Goal: Information Seeking & Learning: Learn about a topic

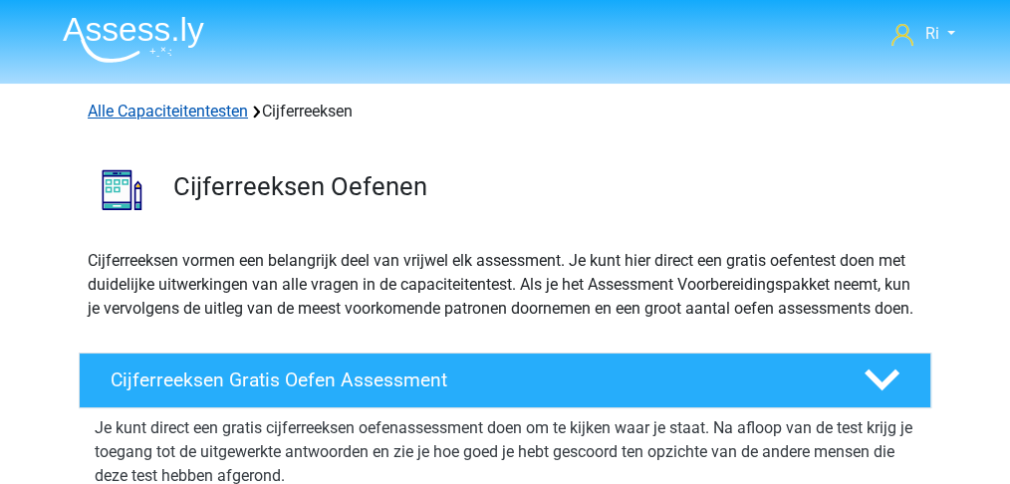
click at [202, 112] on link "Alle Capaciteitentesten" at bounding box center [168, 111] width 160 height 19
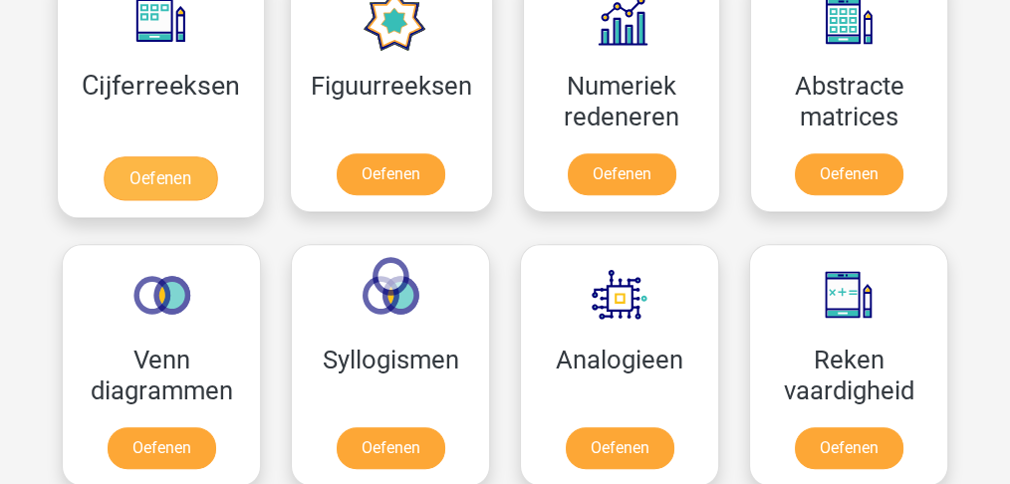
scroll to position [976, 0]
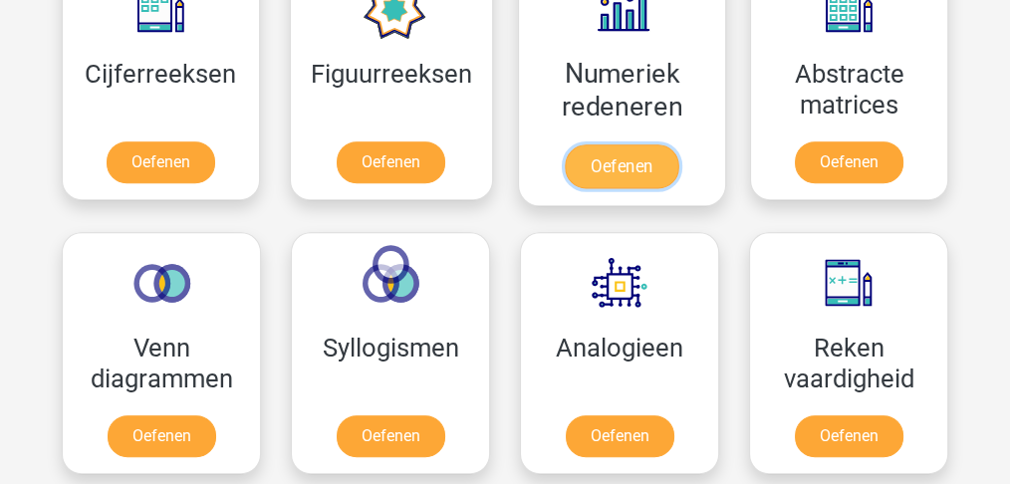
click at [601, 153] on link "Oefenen" at bounding box center [622, 166] width 114 height 44
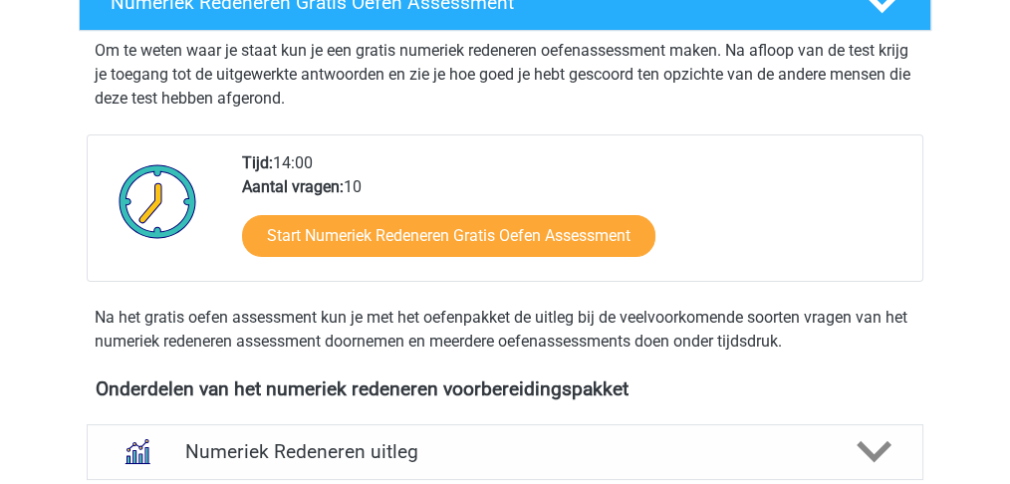
scroll to position [531, 0]
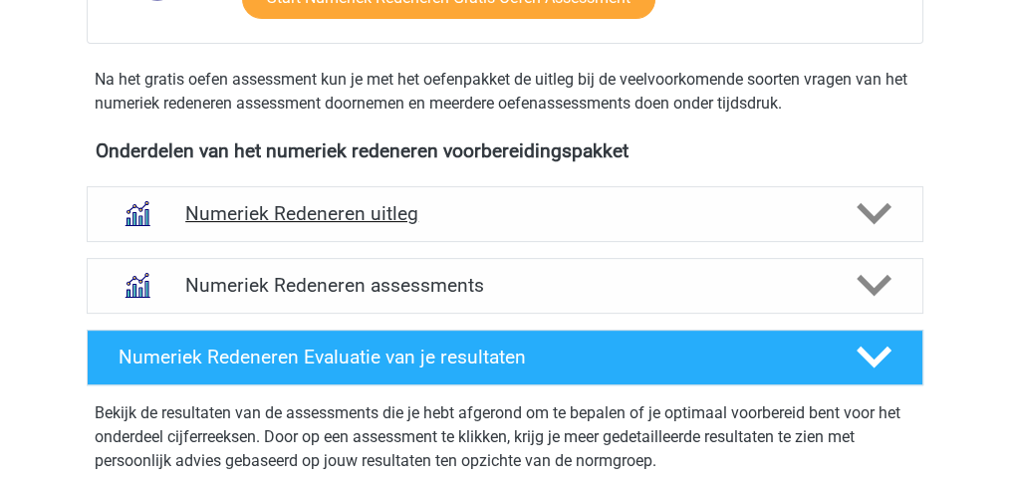
click at [421, 215] on h4 "Numeriek Redeneren uitleg" at bounding box center [504, 213] width 639 height 23
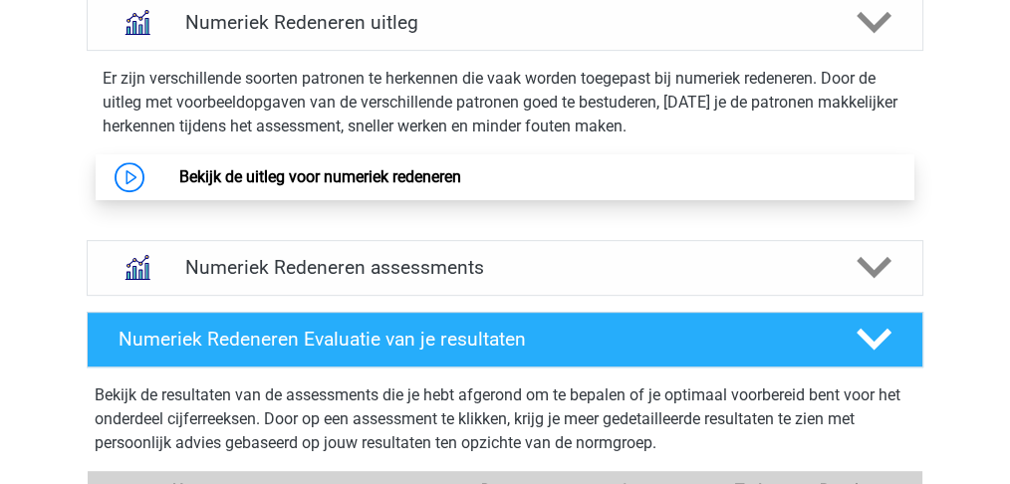
scroll to position [862, 0]
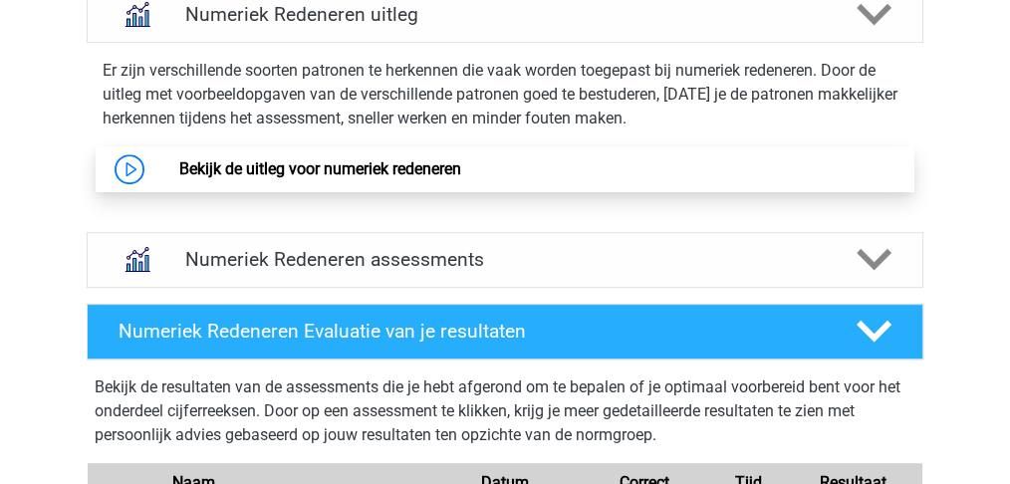
click at [323, 169] on link "Bekijk de uitleg voor numeriek redeneren" at bounding box center [319, 168] width 282 height 19
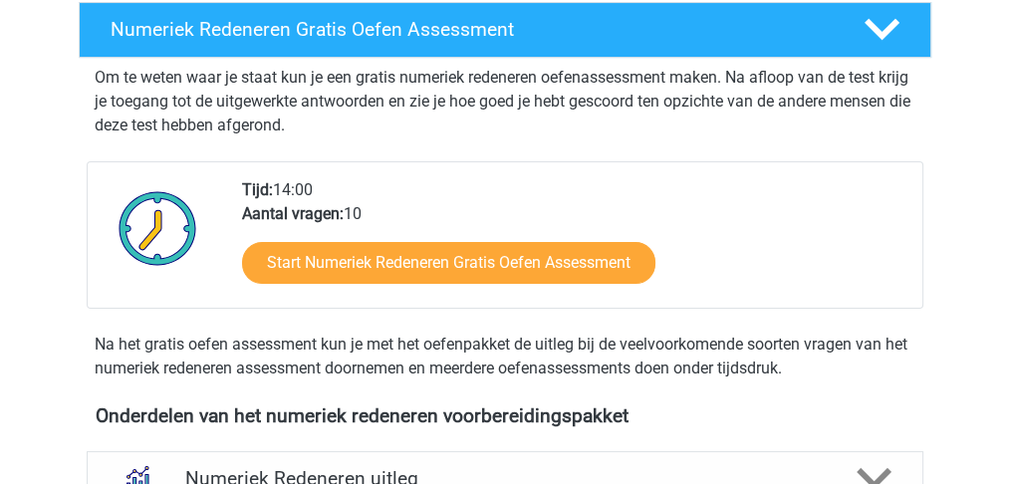
scroll to position [597, 0]
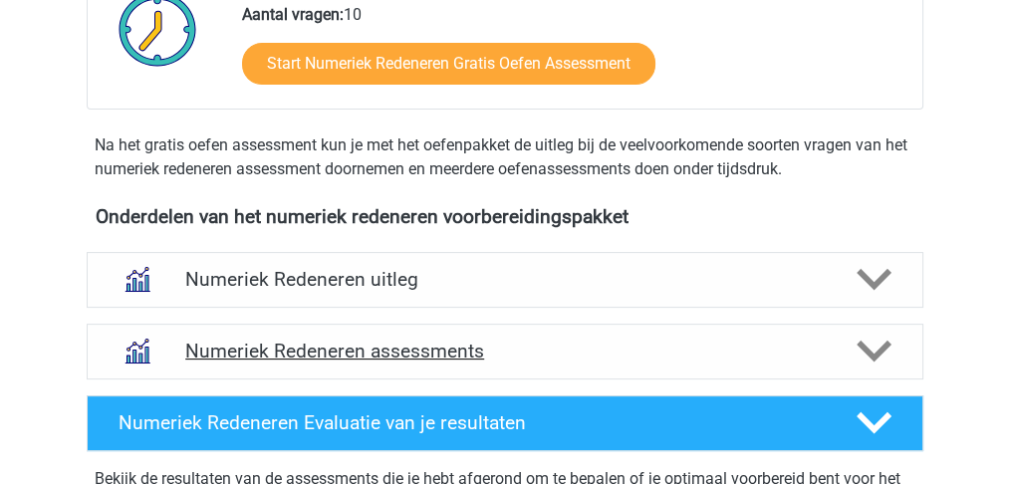
click at [454, 346] on h4 "Numeriek Redeneren assessments" at bounding box center [504, 351] width 639 height 23
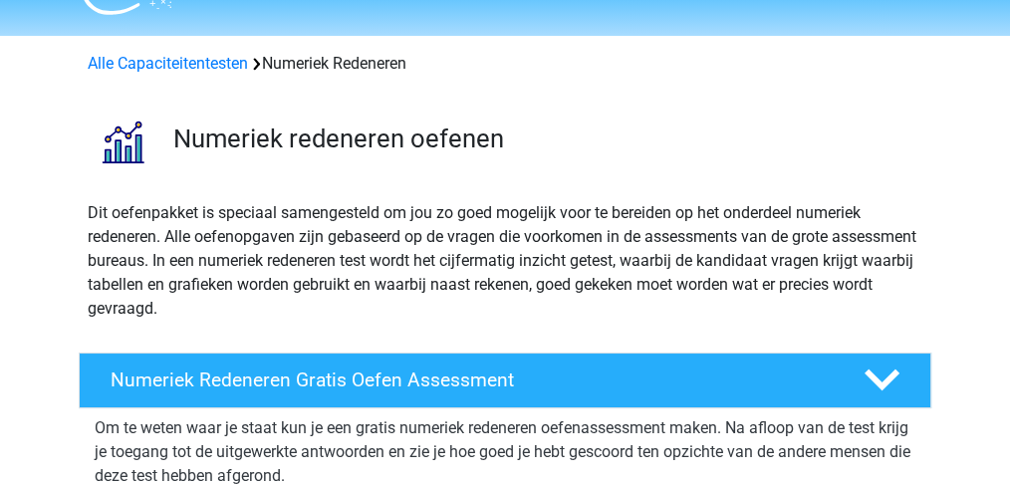
scroll to position [0, 0]
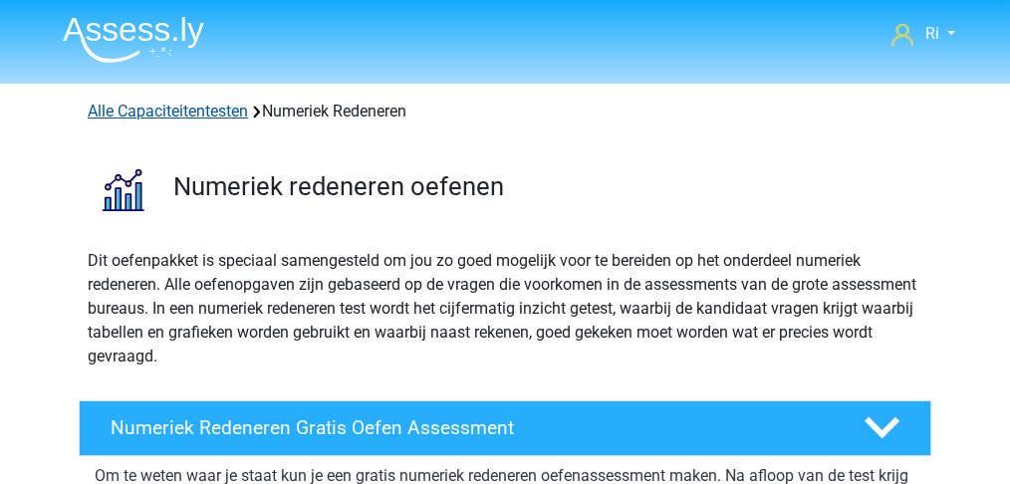
click at [146, 113] on link "Alle Capaciteitentesten" at bounding box center [168, 111] width 160 height 19
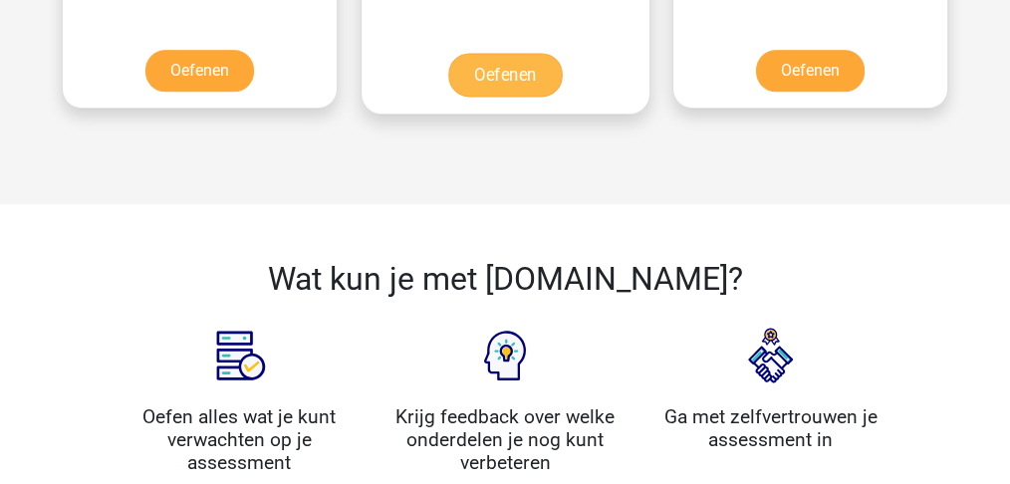
scroll to position [1707, 0]
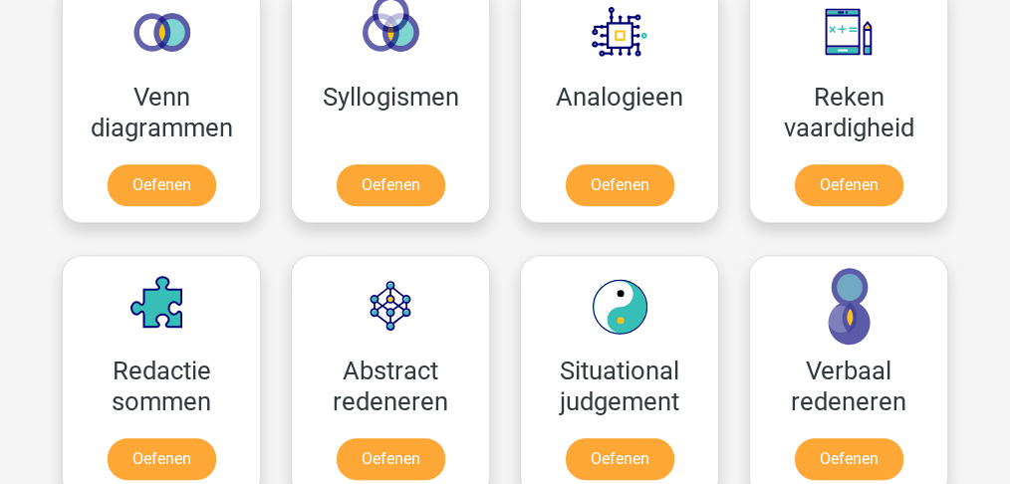
scroll to position [1308, 0]
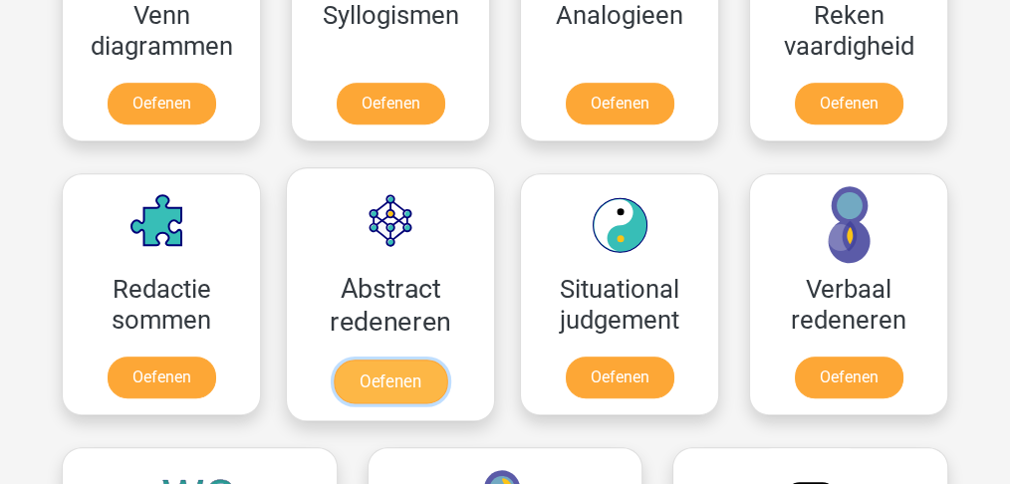
click at [378, 382] on link "Oefenen" at bounding box center [391, 381] width 114 height 44
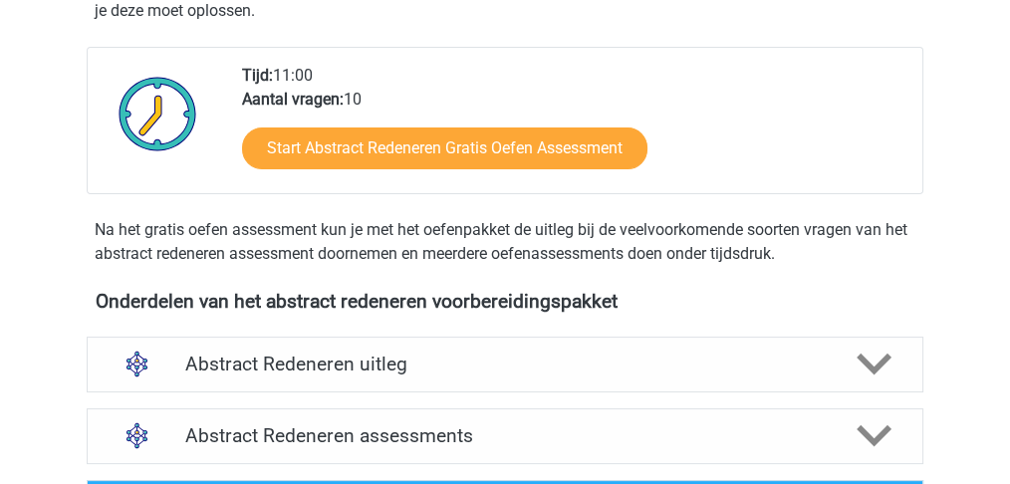
scroll to position [464, 0]
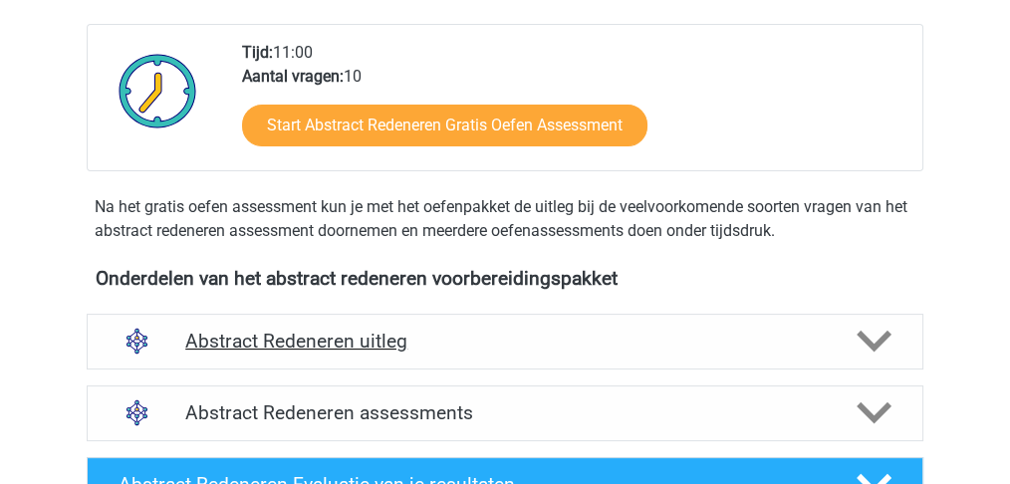
click at [396, 339] on h4 "Abstract Redeneren uitleg" at bounding box center [504, 341] width 639 height 23
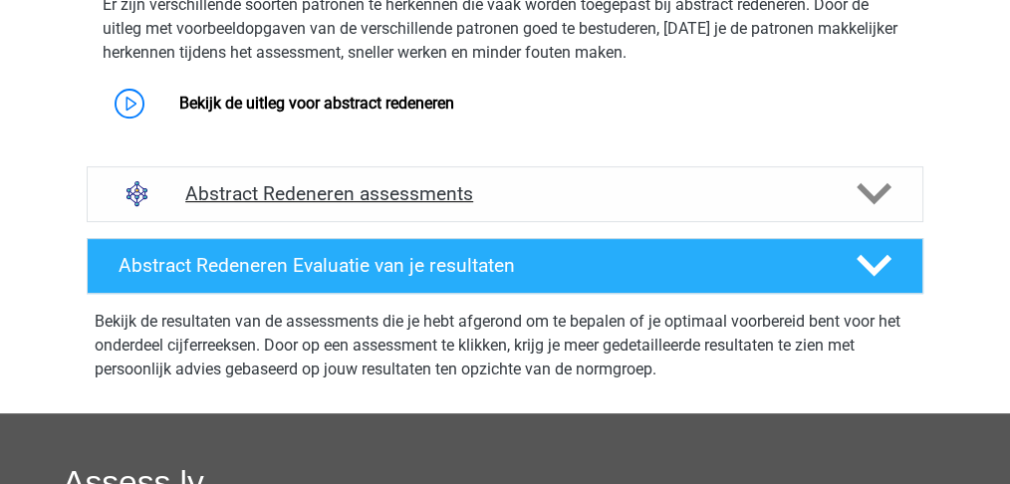
scroll to position [862, 0]
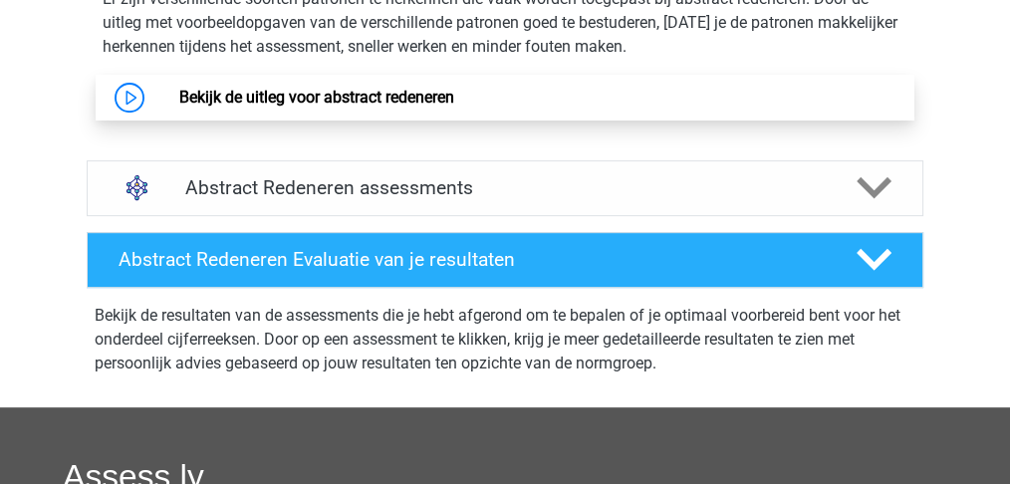
click at [339, 98] on link "Bekijk de uitleg voor abstract redeneren" at bounding box center [315, 97] width 275 height 19
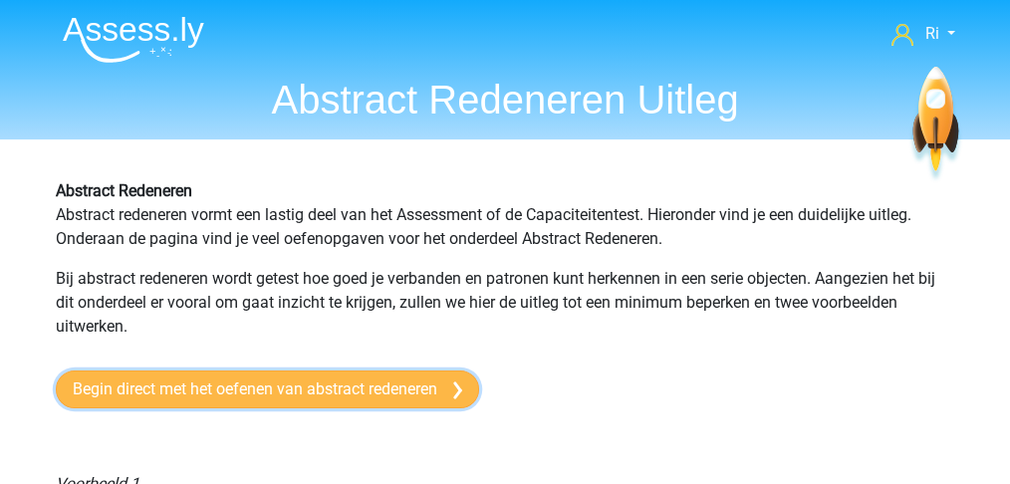
click at [288, 385] on link "Begin direct met het oefenen van abstract redeneren" at bounding box center [267, 389] width 423 height 38
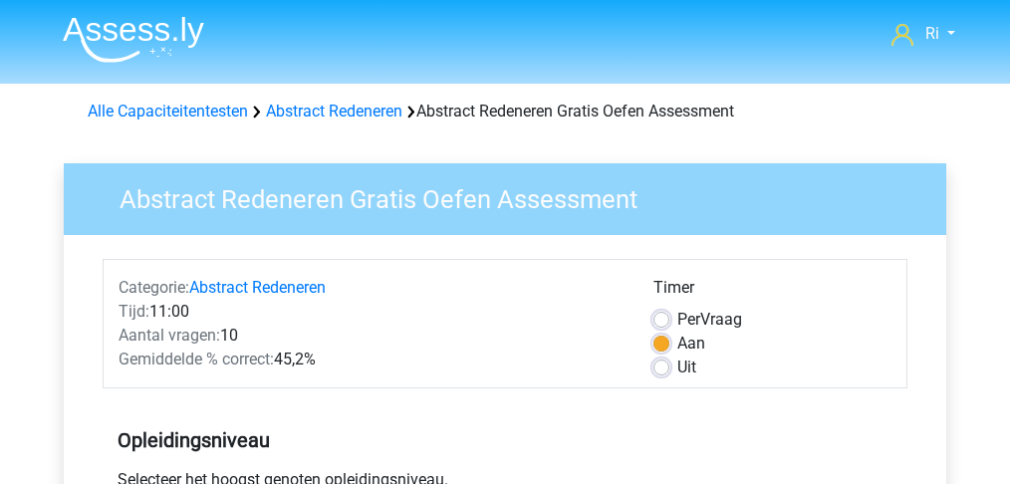
scroll to position [531, 0]
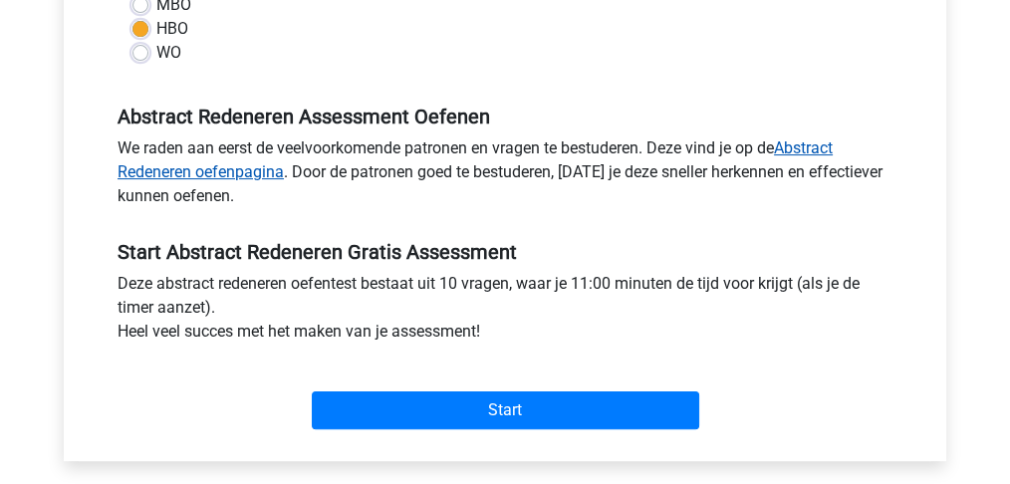
click at [205, 169] on link "Abstract Redeneren oefenpagina" at bounding box center [475, 159] width 715 height 43
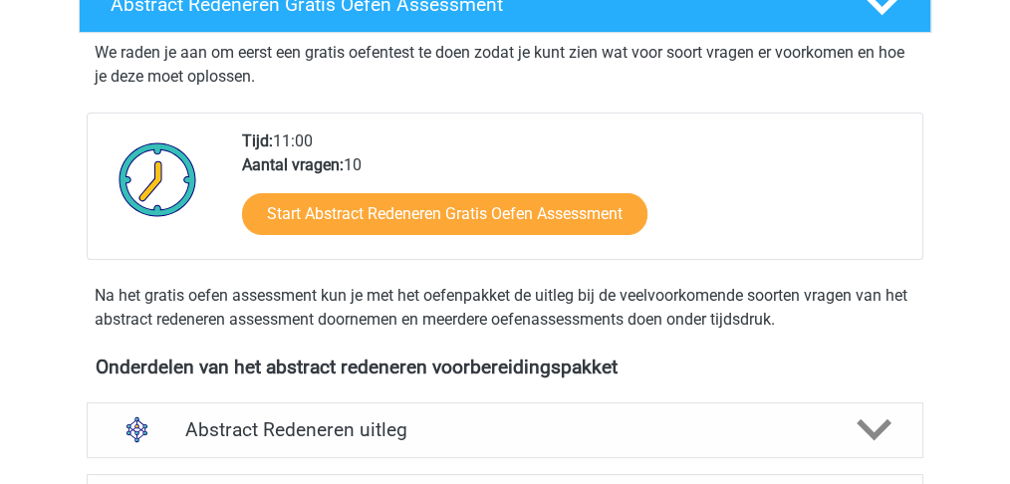
scroll to position [398, 0]
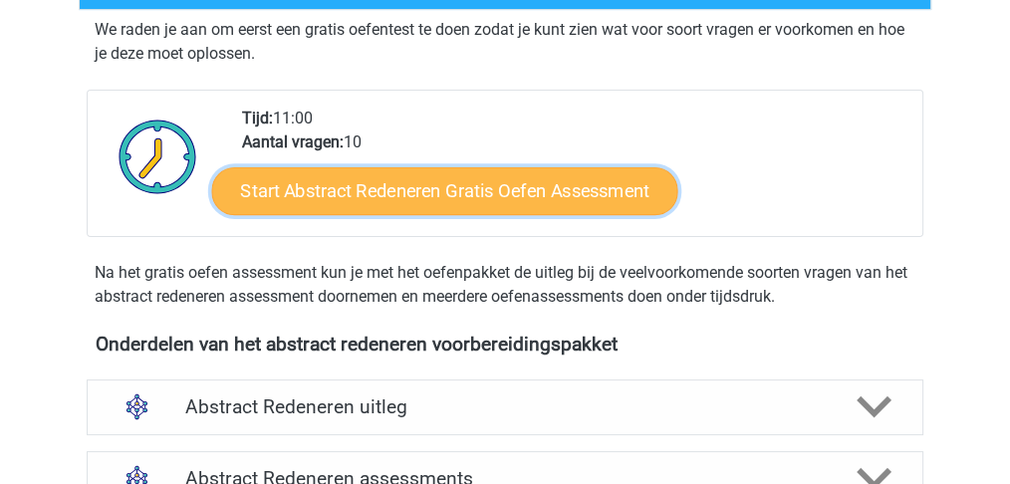
click at [376, 198] on link "Start Abstract Redeneren Gratis Oefen Assessment" at bounding box center [445, 190] width 466 height 48
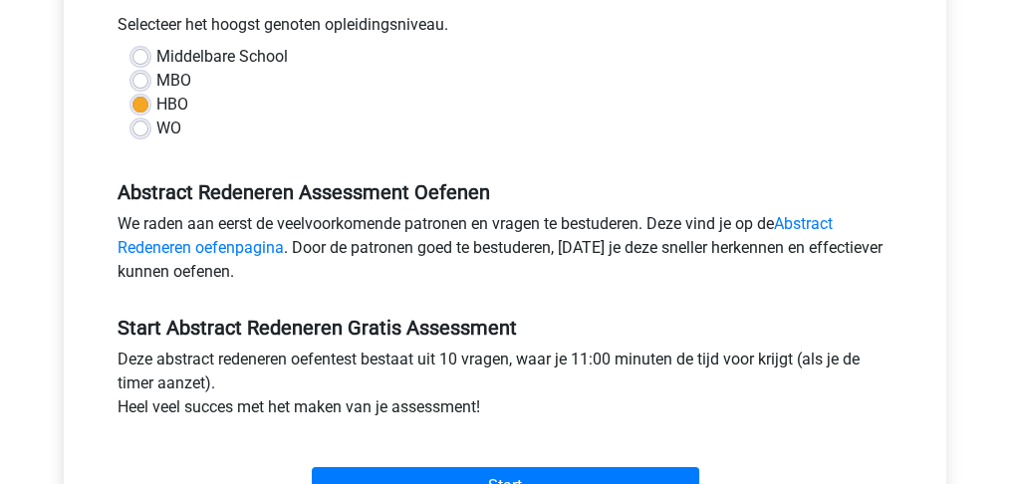
scroll to position [597, 0]
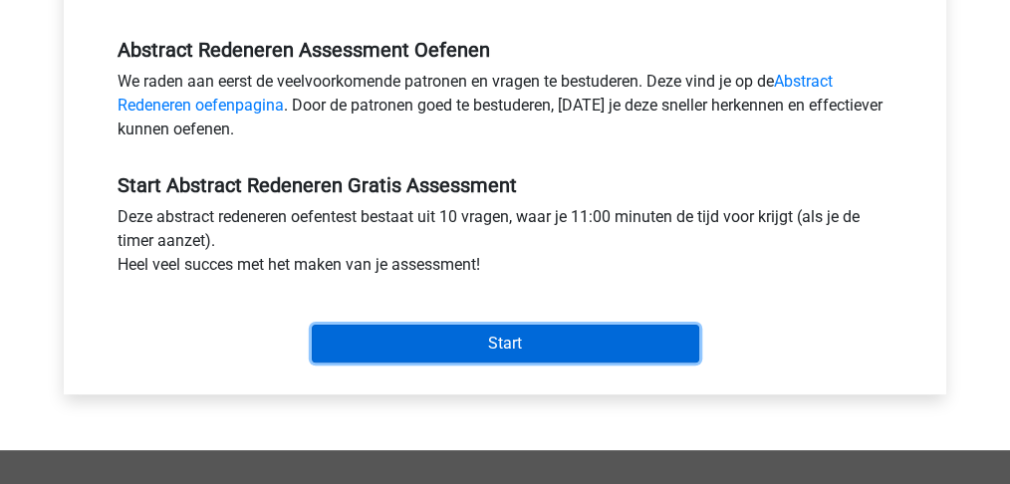
click at [467, 346] on input "Start" at bounding box center [505, 344] width 387 height 38
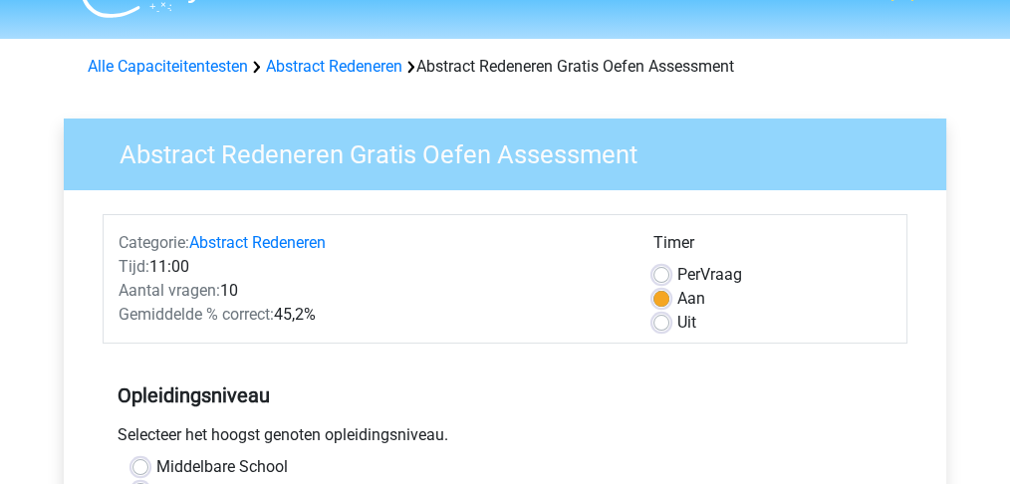
scroll to position [66, 0]
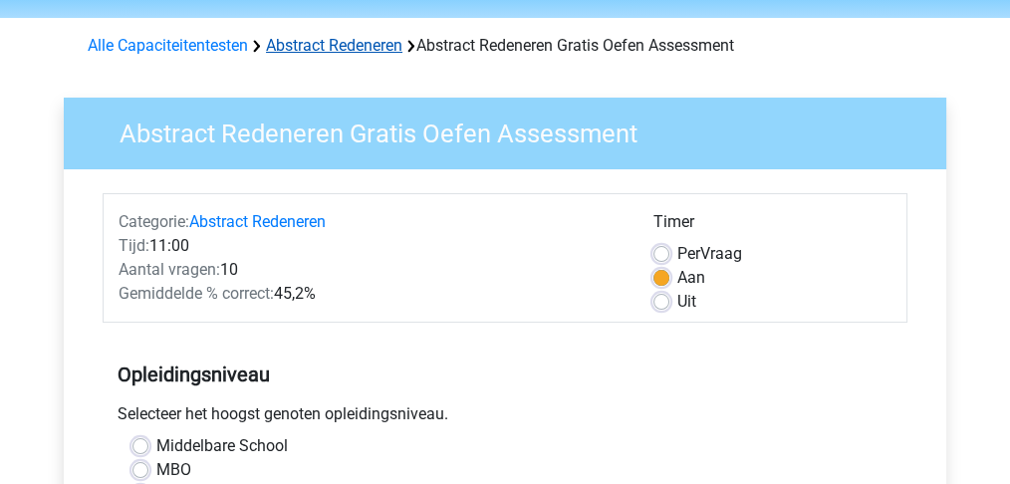
click at [317, 44] on link "Abstract Redeneren" at bounding box center [334, 45] width 136 height 19
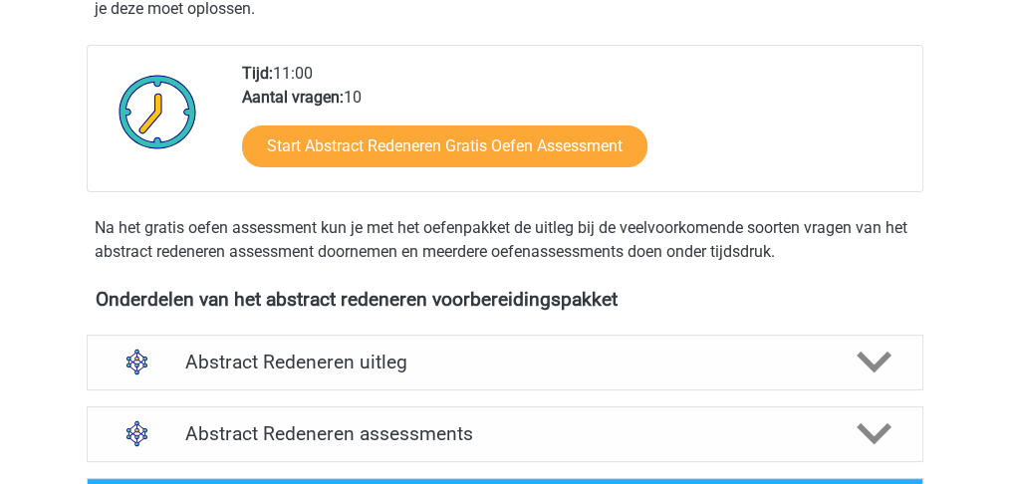
scroll to position [464, 0]
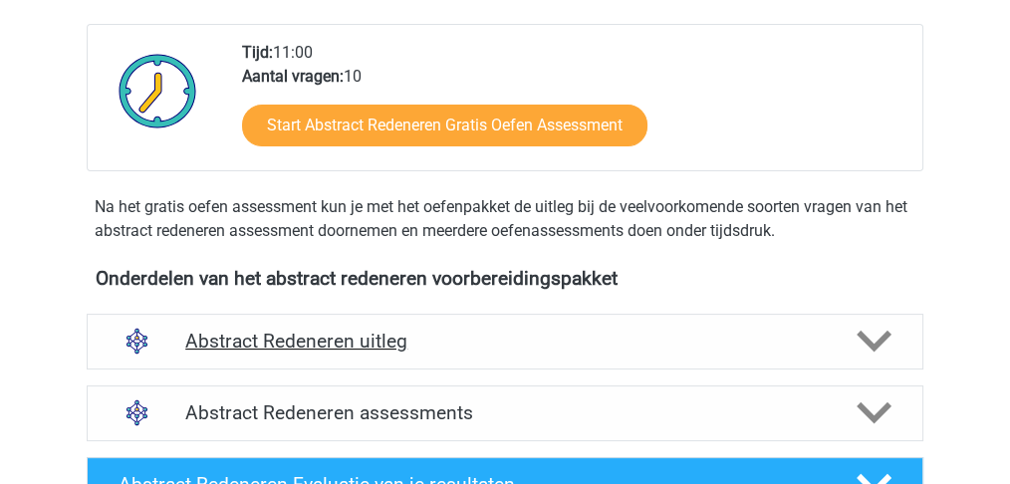
click at [359, 335] on h4 "Abstract Redeneren uitleg" at bounding box center [504, 341] width 639 height 23
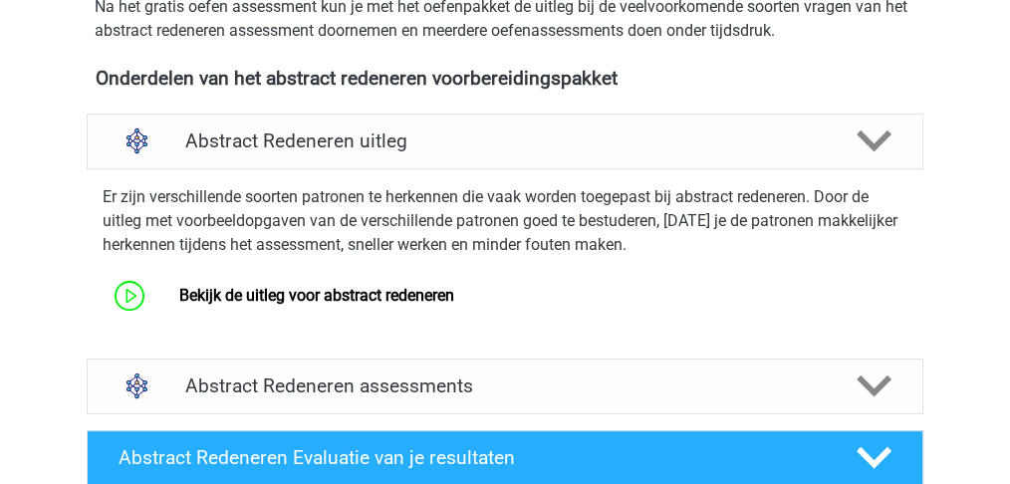
scroll to position [797, 0]
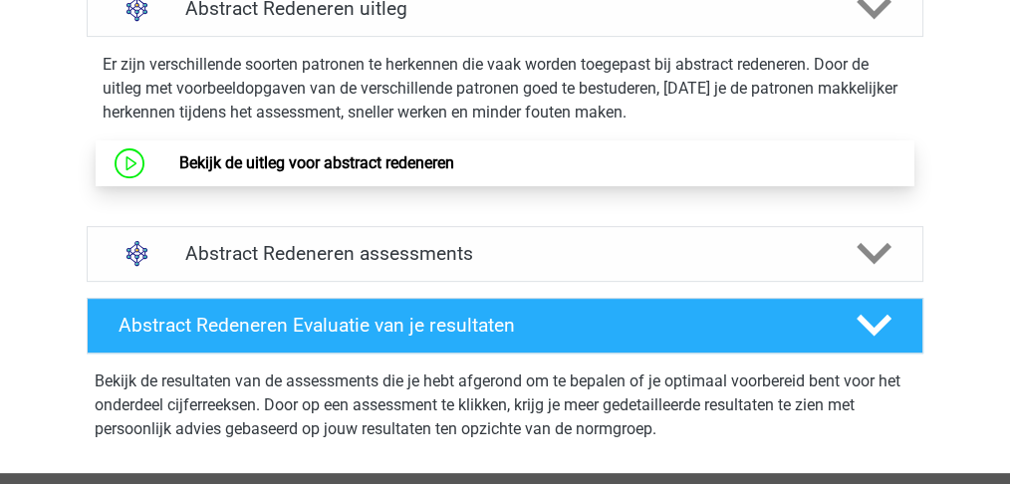
click at [300, 169] on link "Bekijk de uitleg voor abstract redeneren" at bounding box center [315, 162] width 275 height 19
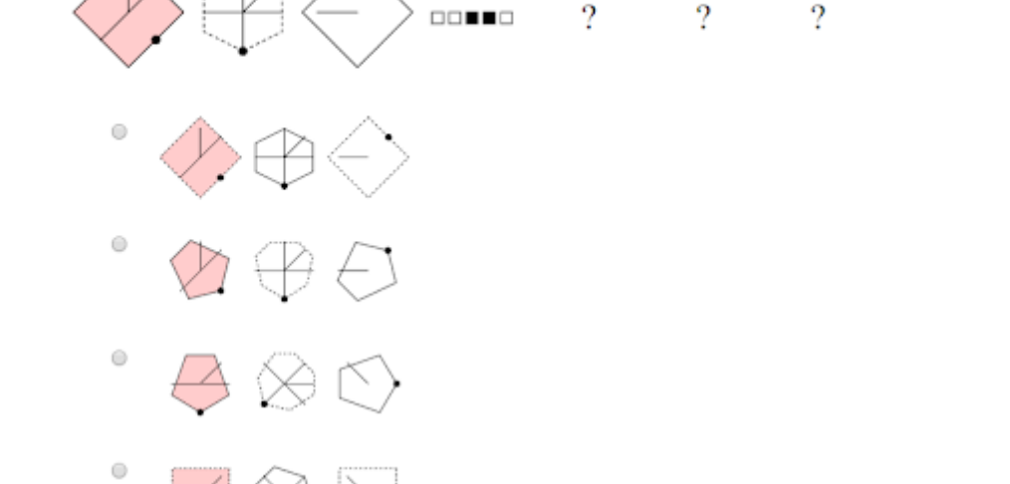
scroll to position [996, 0]
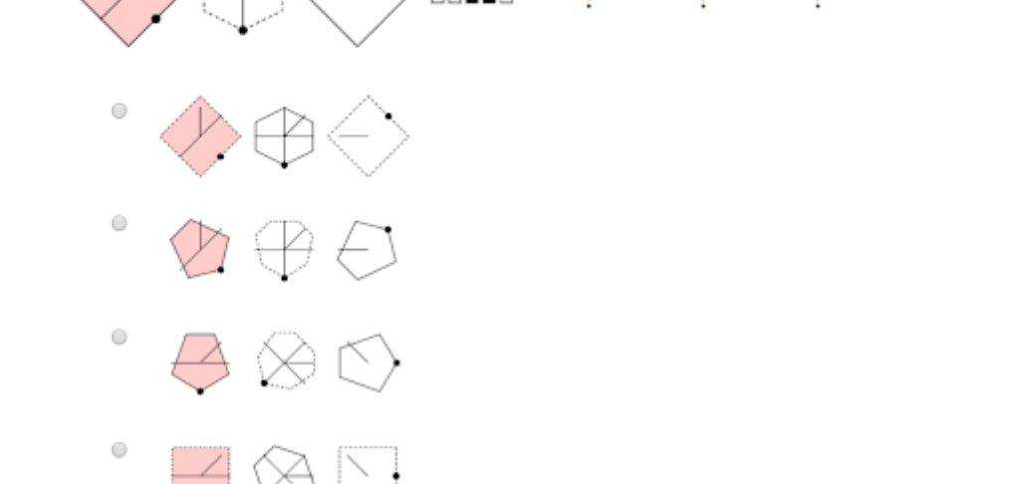
click at [119, 335] on img at bounding box center [505, 27] width 898 height 1022
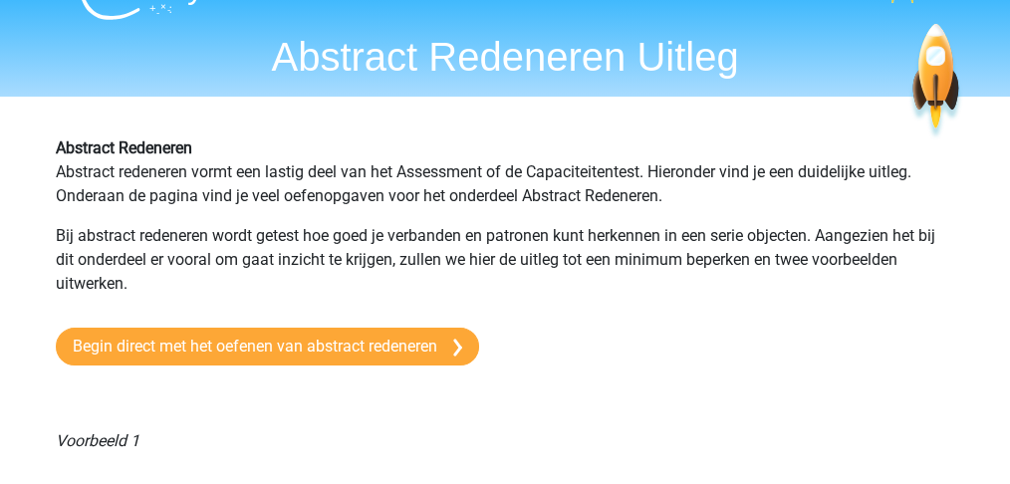
scroll to position [66, 0]
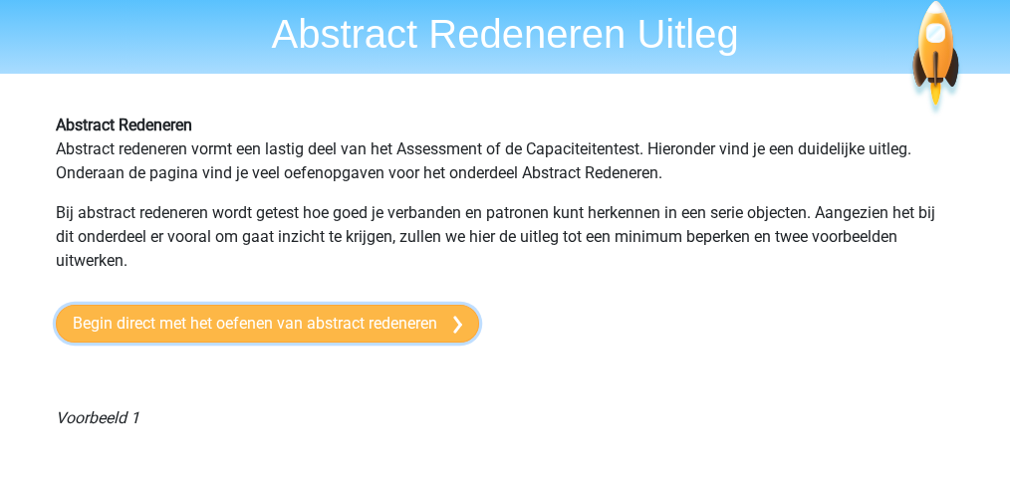
click at [260, 322] on link "Begin direct met het oefenen van abstract redeneren" at bounding box center [267, 324] width 423 height 38
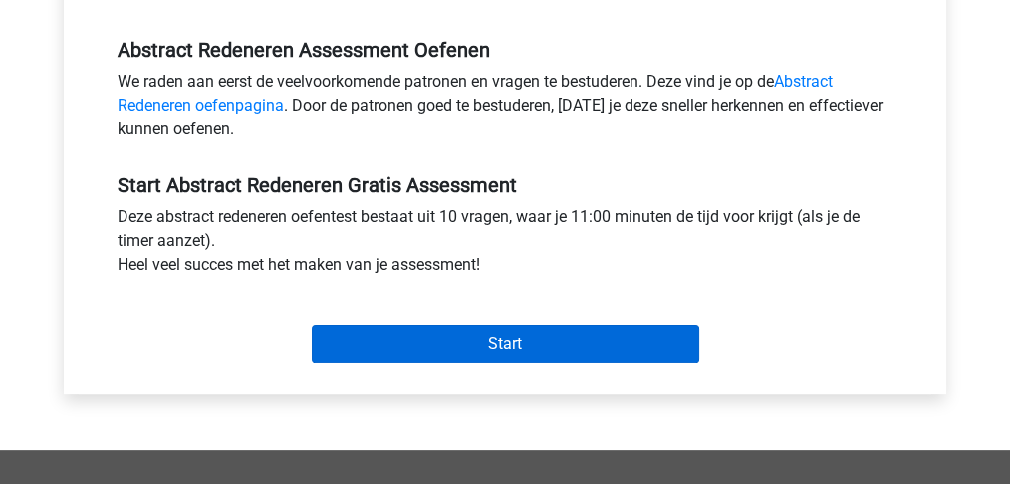
scroll to position [597, 0]
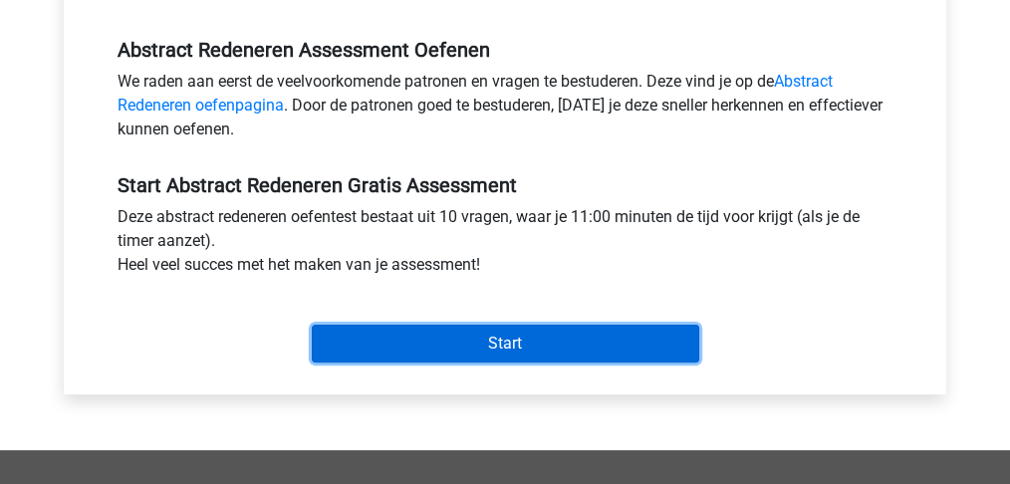
click at [465, 346] on input "Start" at bounding box center [505, 344] width 387 height 38
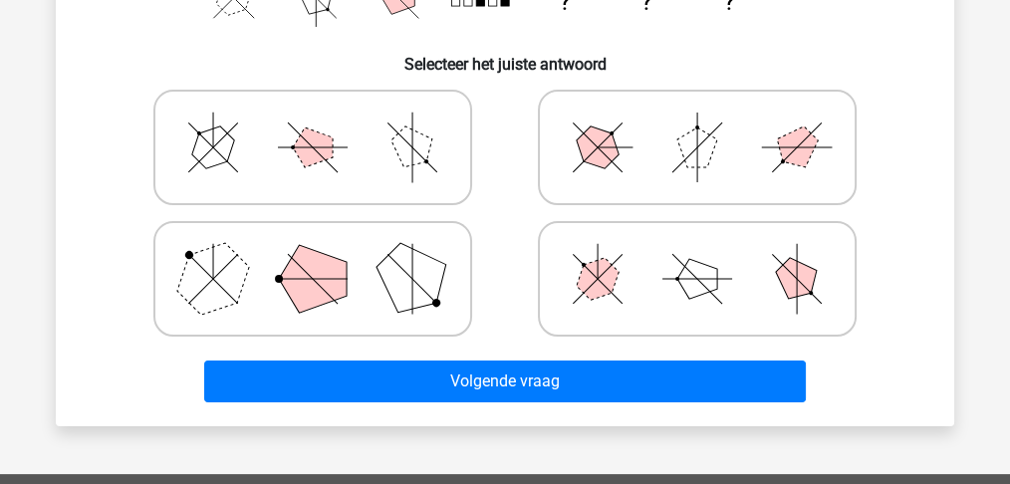
scroll to position [398, 0]
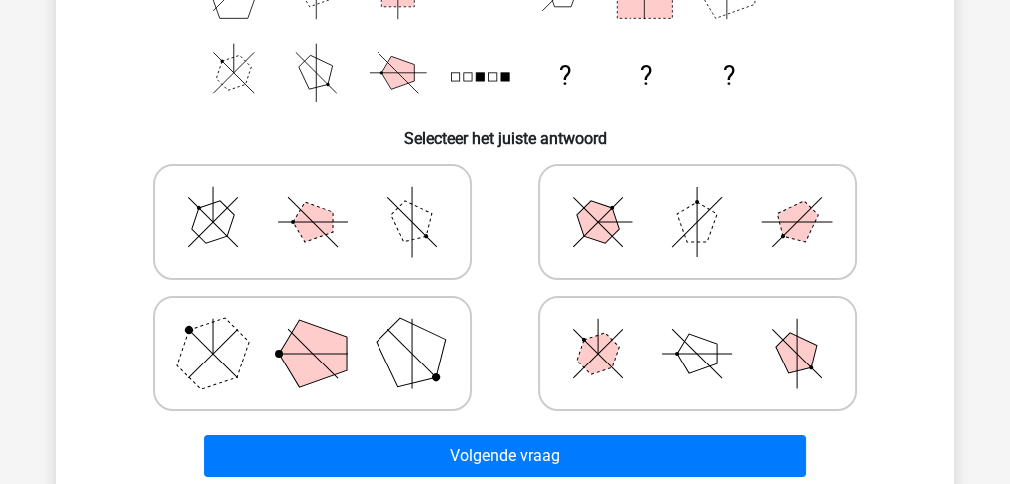
click at [250, 218] on icon at bounding box center [312, 222] width 299 height 100
click at [313, 197] on input "radio" at bounding box center [319, 190] width 13 height 13
radio input "true"
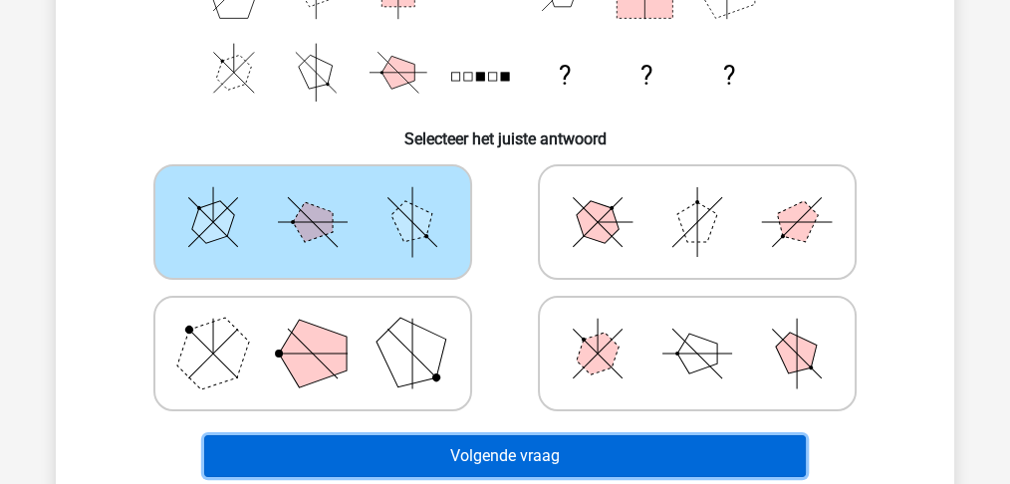
click at [475, 463] on button "Volgende vraag" at bounding box center [505, 456] width 602 height 42
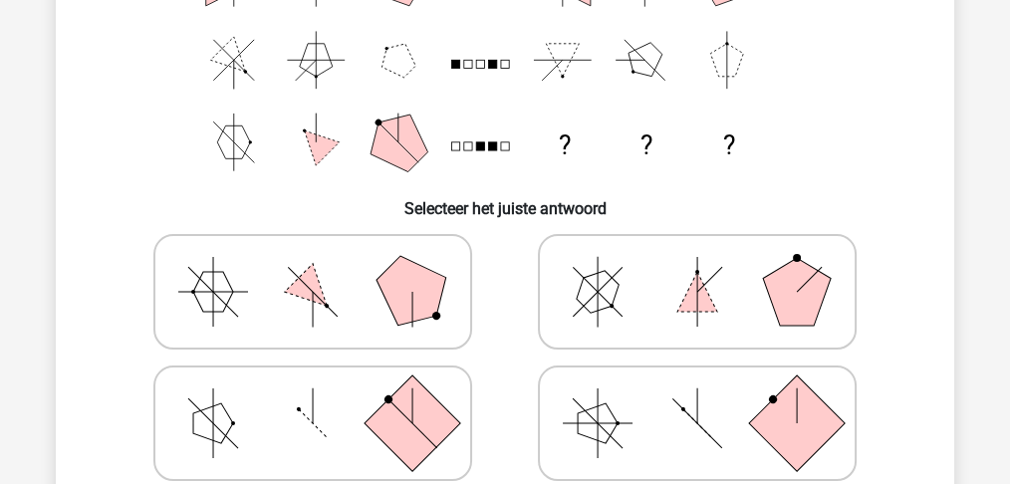
scroll to position [332, 0]
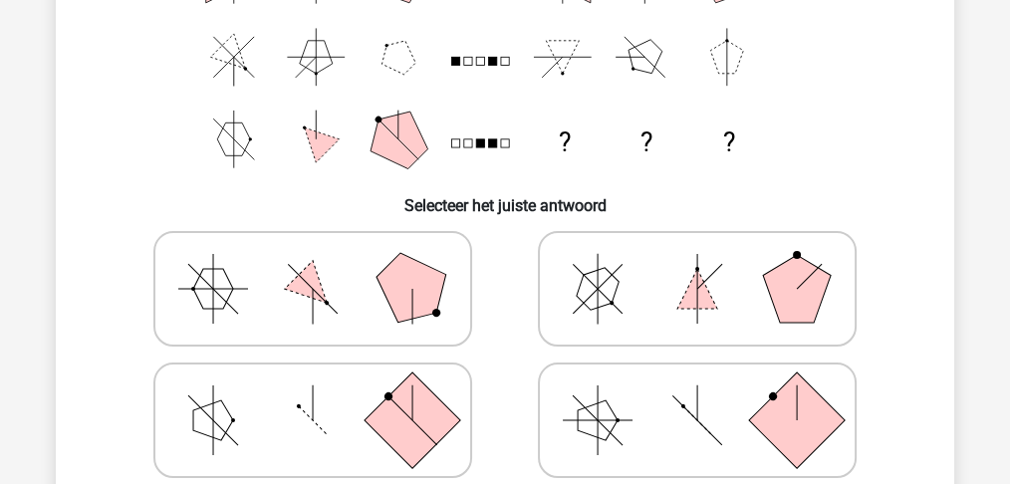
click at [683, 282] on icon at bounding box center [697, 289] width 299 height 100
click at [697, 264] on input "radio" at bounding box center [703, 257] width 13 height 13
radio input "true"
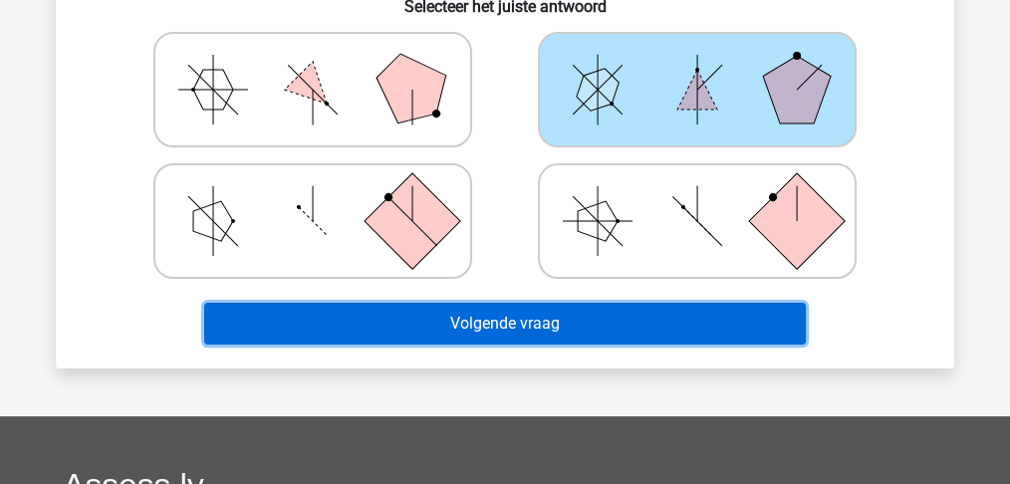
click at [518, 319] on button "Volgende vraag" at bounding box center [505, 324] width 602 height 42
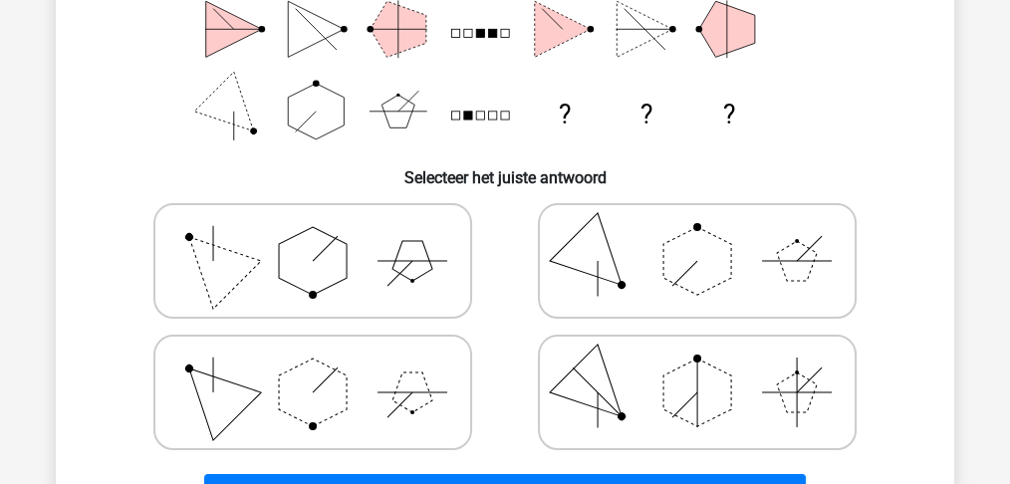
scroll to position [423, 0]
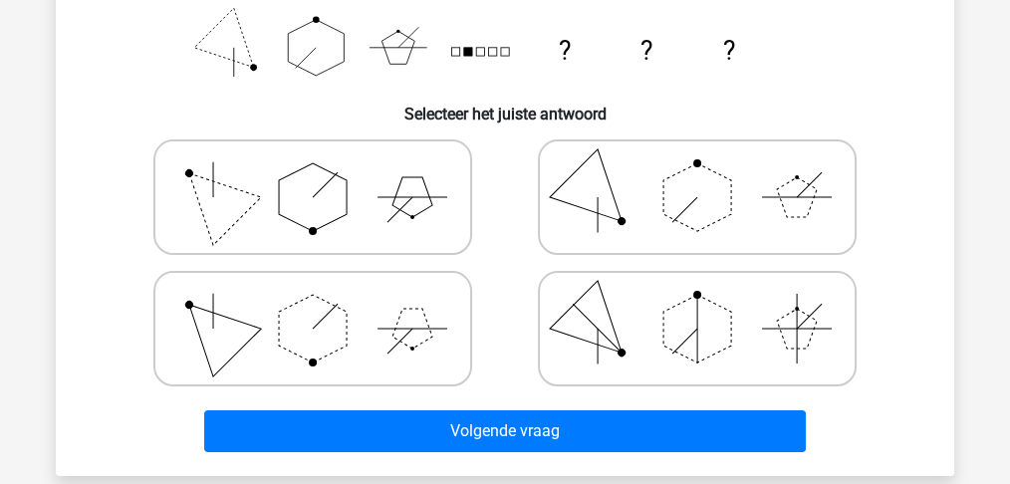
click at [649, 298] on icon at bounding box center [697, 329] width 299 height 100
click at [697, 298] on input "radio" at bounding box center [703, 297] width 13 height 13
radio input "true"
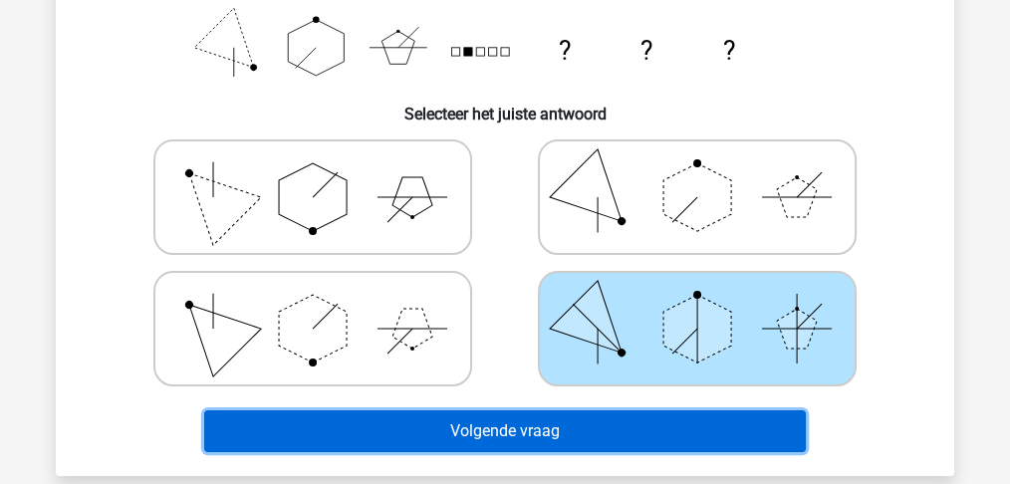
click at [466, 430] on button "Volgende vraag" at bounding box center [505, 431] width 602 height 42
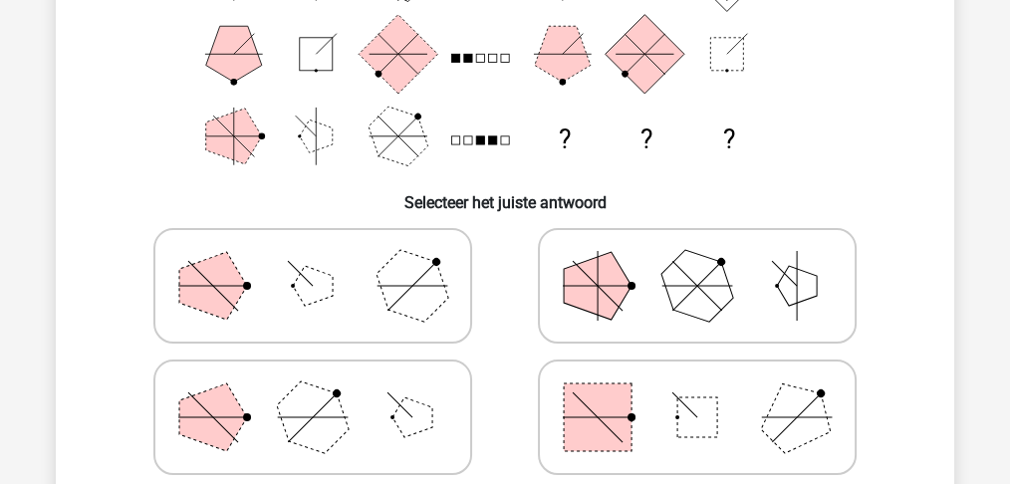
scroll to position [356, 0]
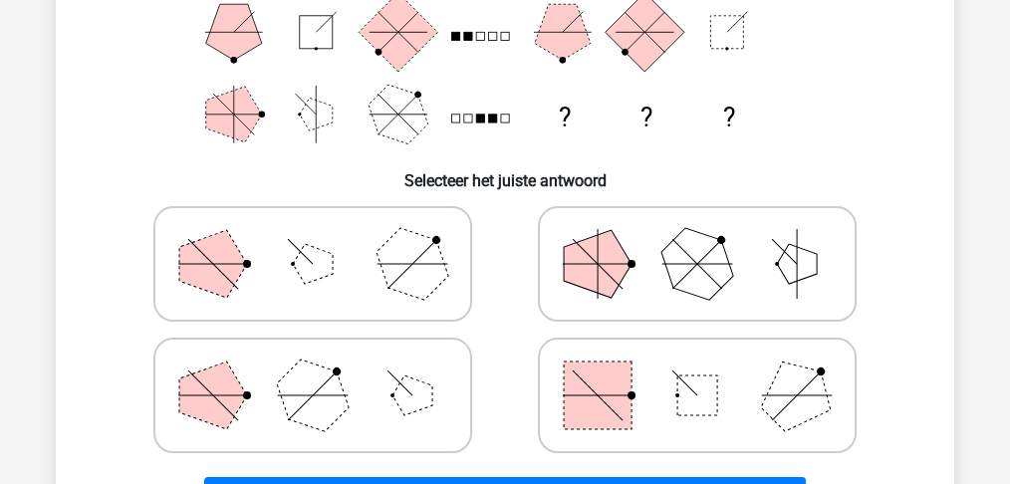
click at [639, 296] on icon at bounding box center [697, 264] width 299 height 100
click at [697, 239] on input "radio" at bounding box center [703, 232] width 13 height 13
radio input "true"
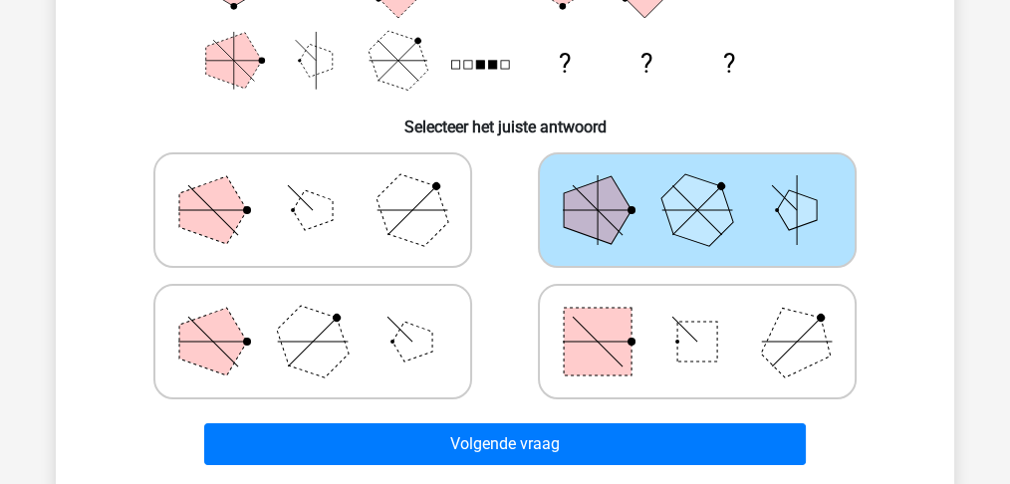
scroll to position [490, 0]
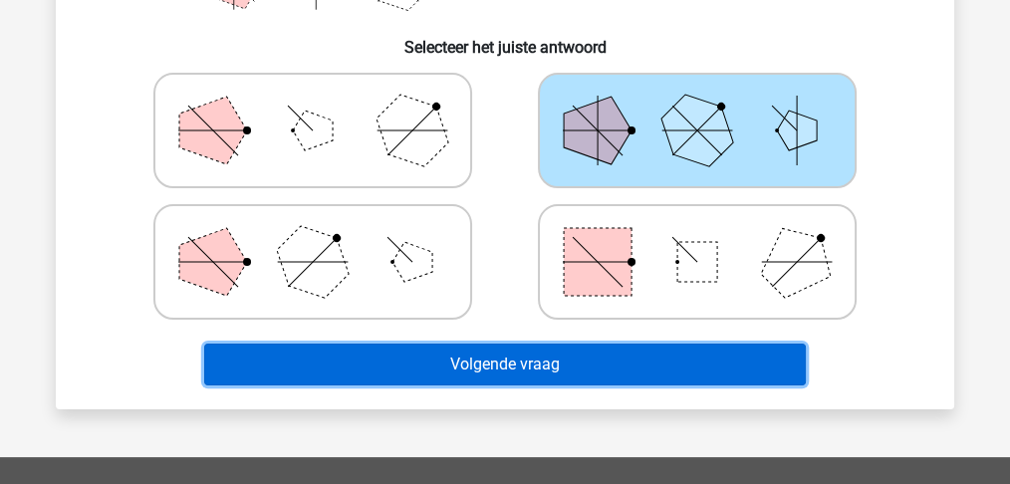
click at [500, 368] on button "Volgende vraag" at bounding box center [505, 365] width 602 height 42
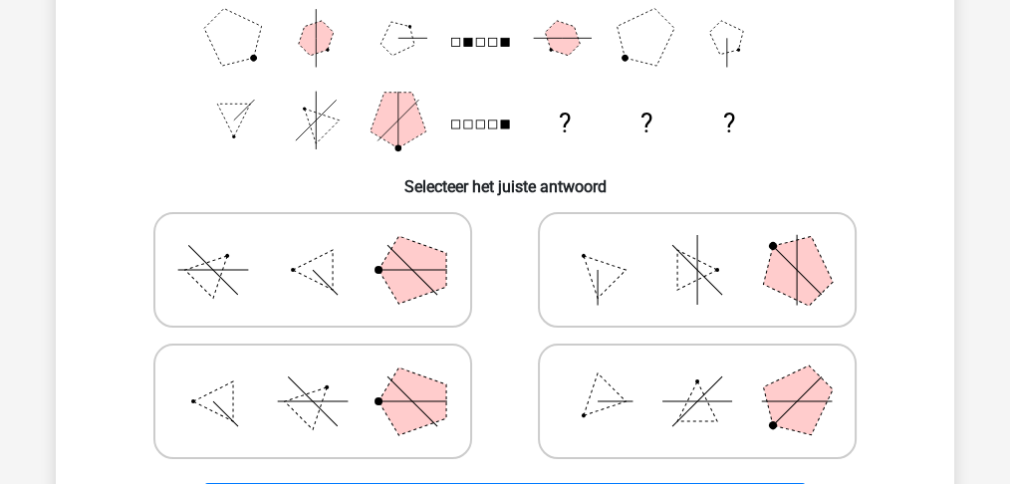
scroll to position [372, 0]
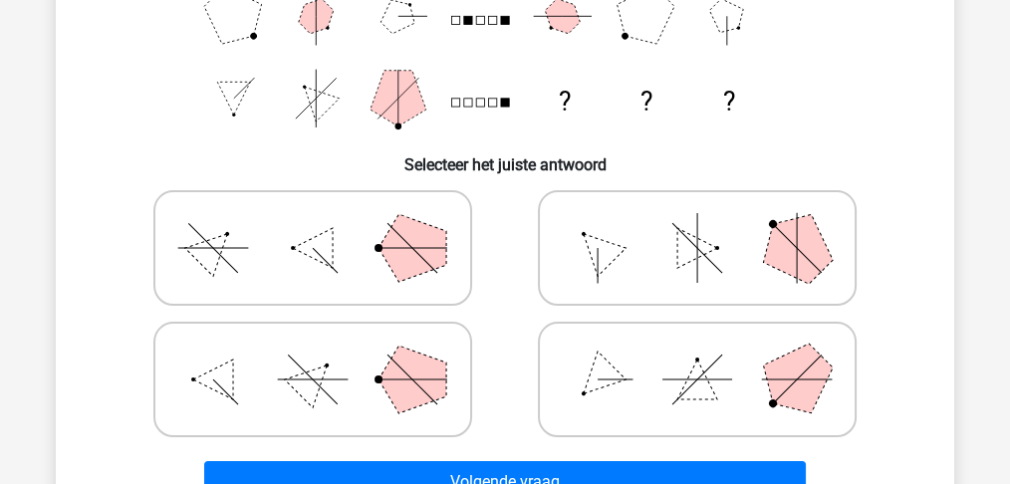
click at [391, 380] on polygon at bounding box center [412, 380] width 68 height 68
click at [326, 354] on input "radio" at bounding box center [319, 348] width 13 height 13
radio input "true"
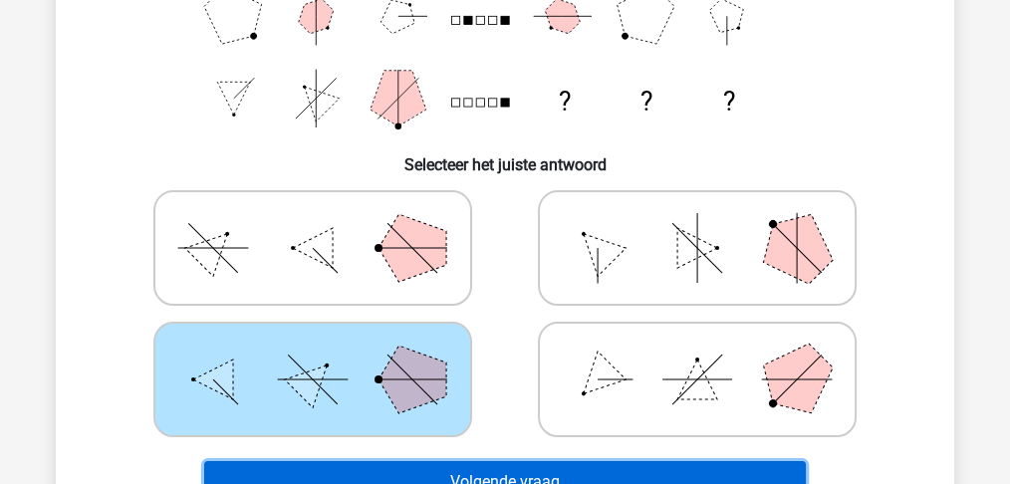
click at [492, 473] on button "Volgende vraag" at bounding box center [505, 482] width 602 height 42
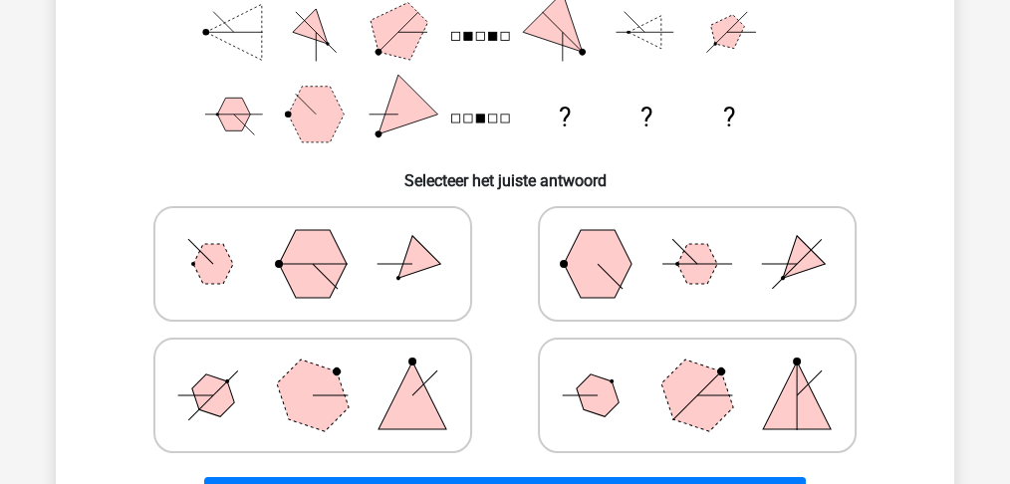
click at [602, 276] on polygon at bounding box center [598, 264] width 68 height 68
click at [697, 239] on input "radio" at bounding box center [703, 232] width 13 height 13
radio input "true"
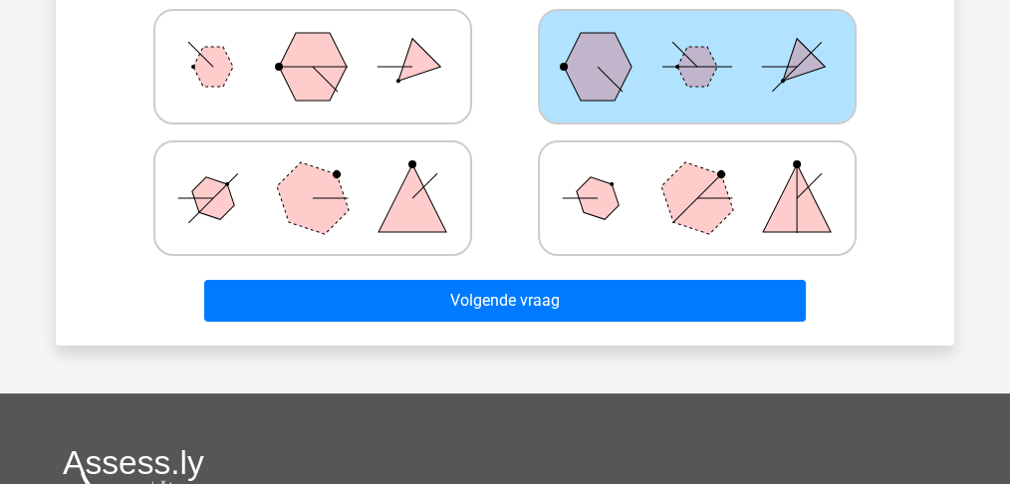
scroll to position [556, 0]
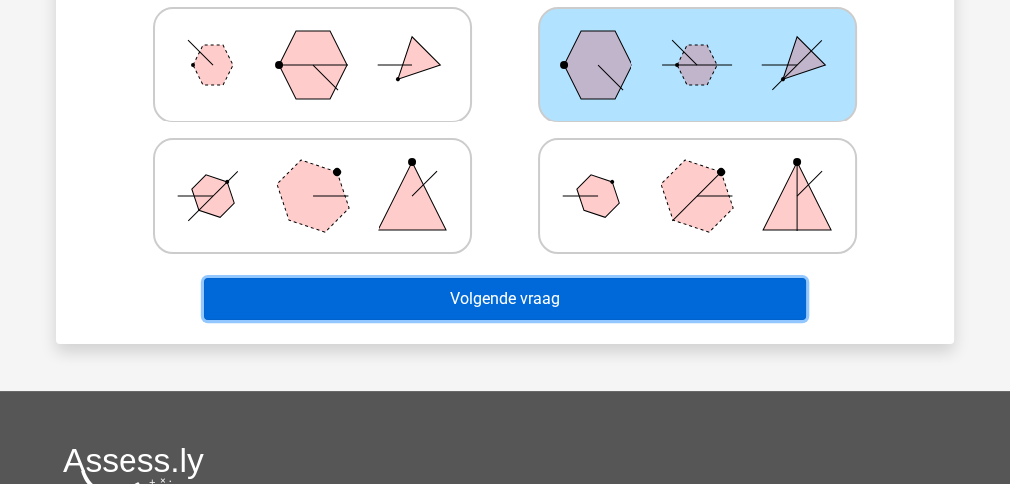
click at [482, 297] on button "Volgende vraag" at bounding box center [505, 299] width 602 height 42
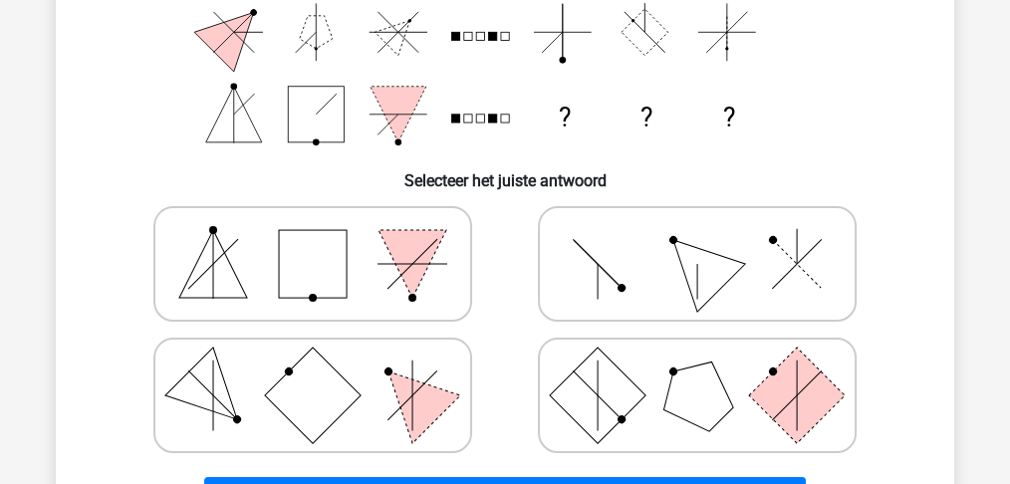
click at [365, 285] on icon at bounding box center [312, 264] width 299 height 100
click at [326, 239] on input "radio" at bounding box center [319, 232] width 13 height 13
radio input "true"
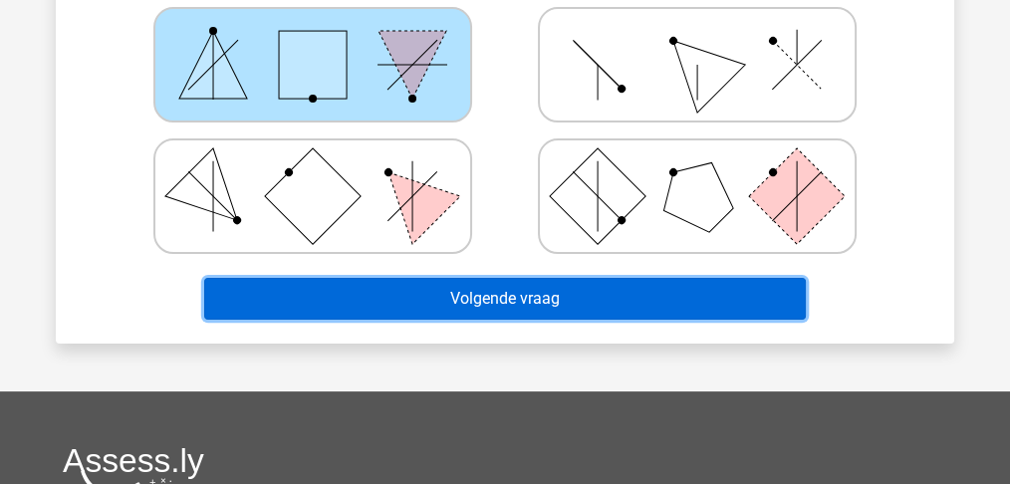
click at [479, 304] on button "Volgende vraag" at bounding box center [505, 299] width 602 height 42
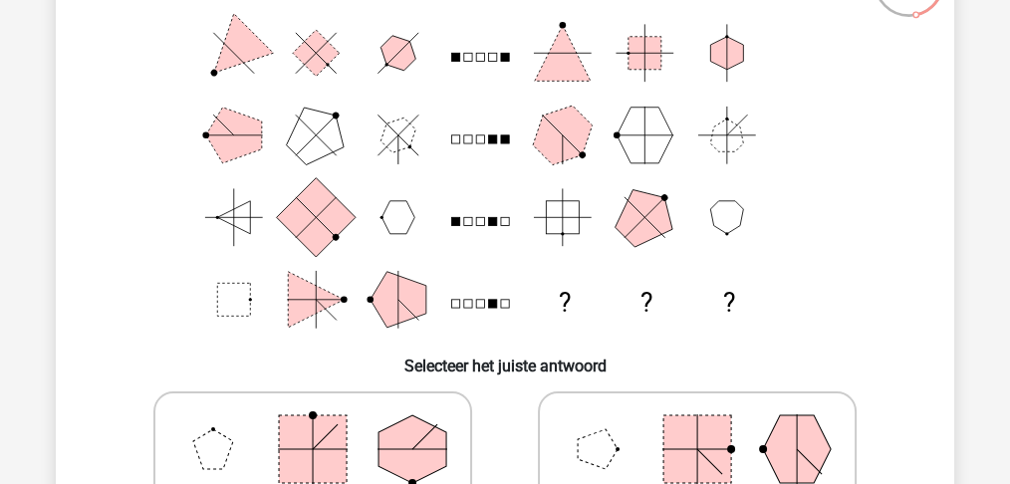
scroll to position [291, 0]
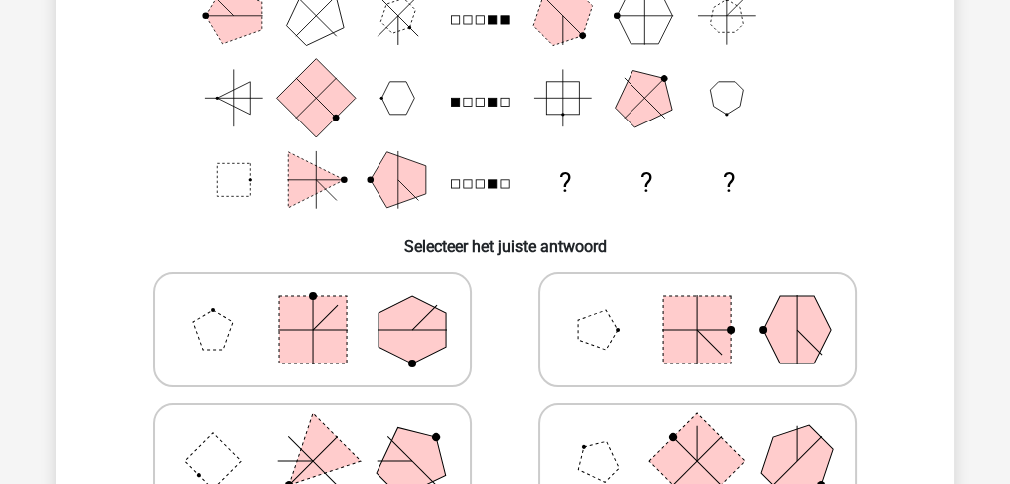
click at [674, 338] on rect at bounding box center [697, 330] width 68 height 68
click at [697, 305] on input "radio" at bounding box center [703, 298] width 13 height 13
radio input "true"
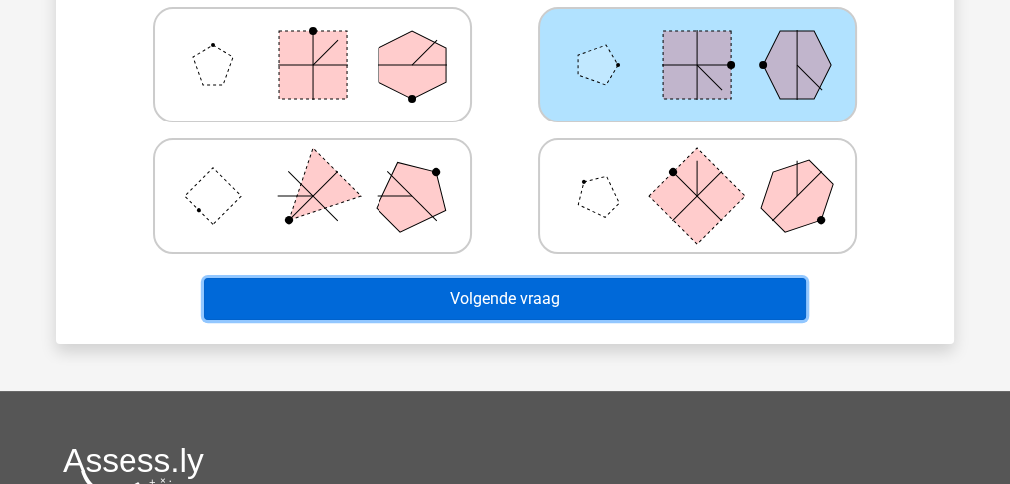
click at [557, 299] on button "Volgende vraag" at bounding box center [505, 299] width 602 height 42
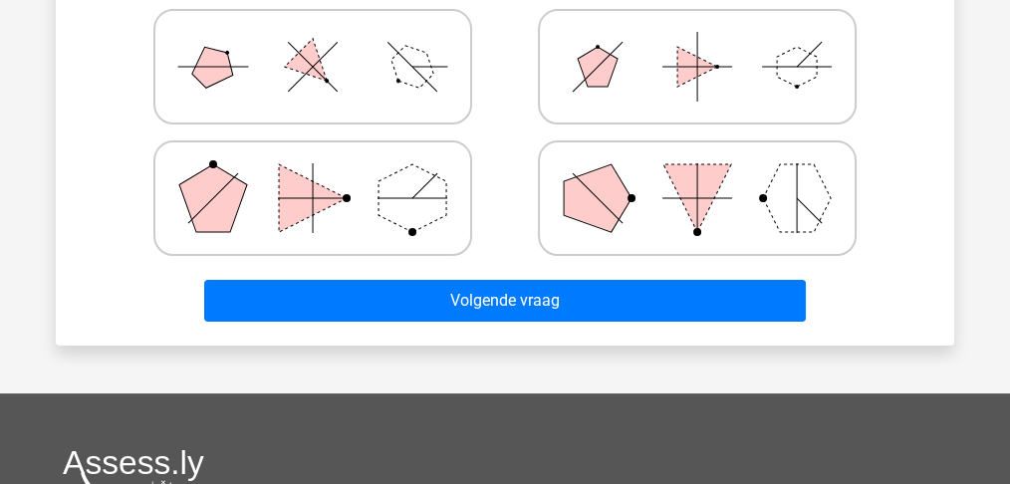
scroll to position [556, 0]
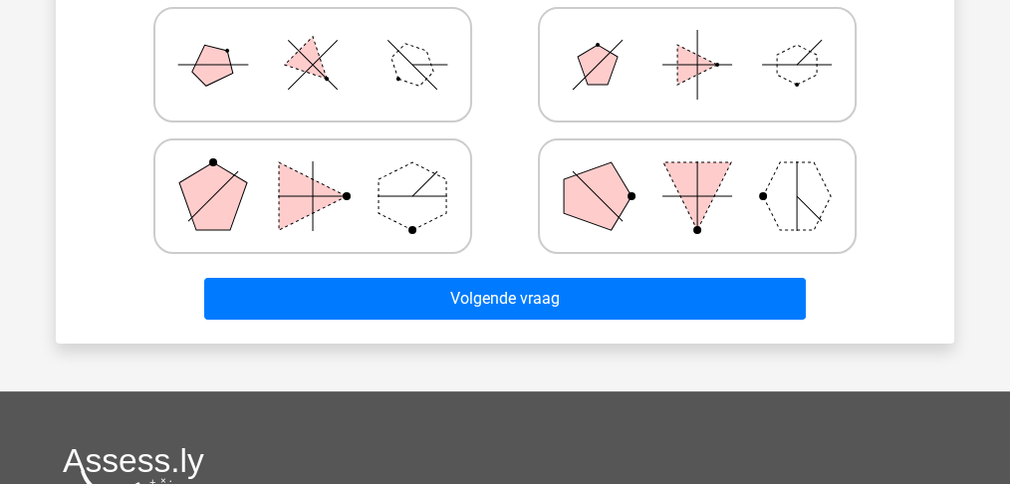
click at [301, 204] on polygon at bounding box center [313, 196] width 68 height 68
click at [313, 171] on input "radio" at bounding box center [319, 164] width 13 height 13
radio input "true"
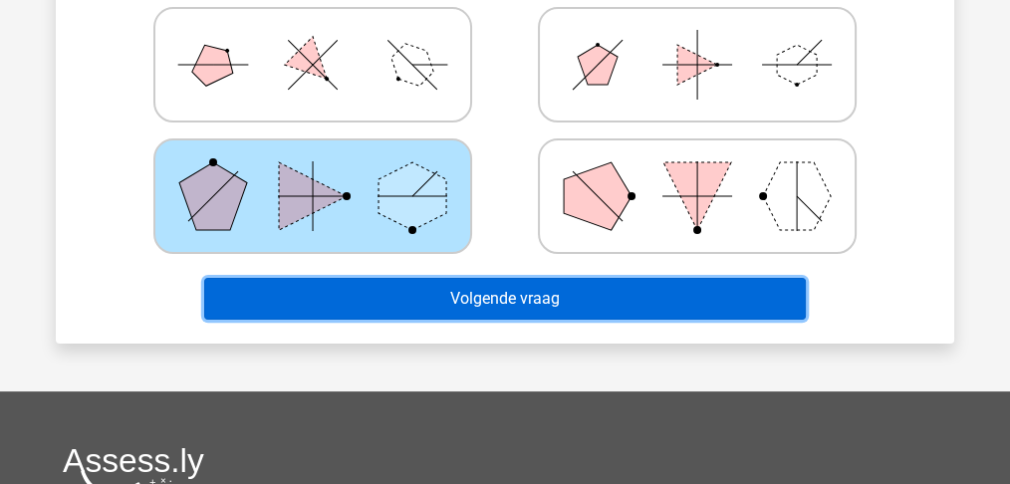
click at [438, 291] on button "Volgende vraag" at bounding box center [505, 299] width 602 height 42
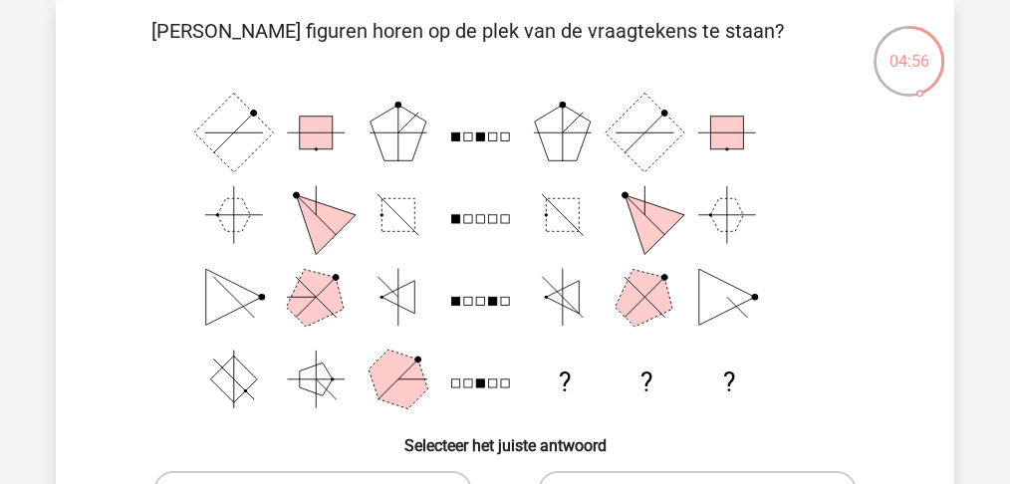
scroll to position [224, 0]
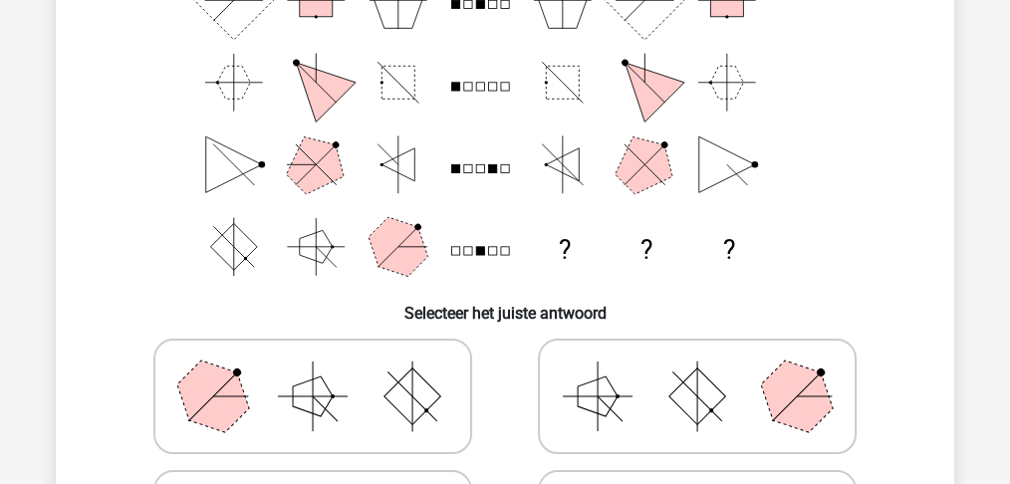
click at [631, 156] on polygon at bounding box center [644, 164] width 79 height 79
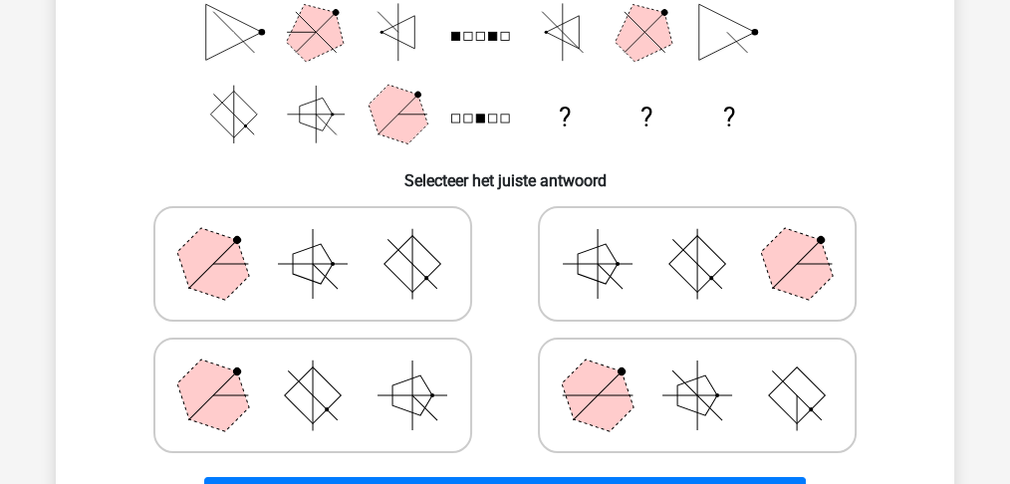
click at [319, 258] on polygon at bounding box center [313, 264] width 40 height 40
click at [319, 239] on input "radio" at bounding box center [319, 232] width 13 height 13
radio input "true"
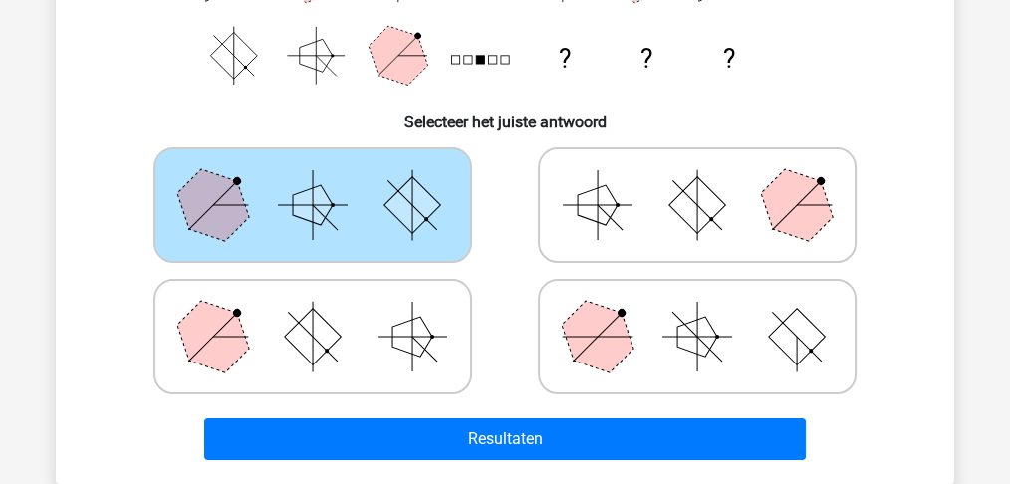
scroll to position [556, 0]
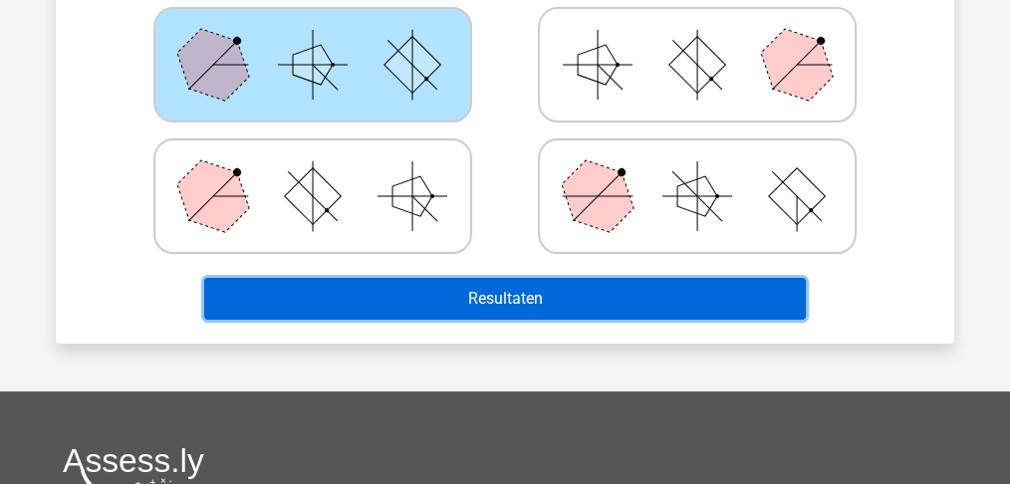
click at [457, 297] on button "Resultaten" at bounding box center [505, 299] width 602 height 42
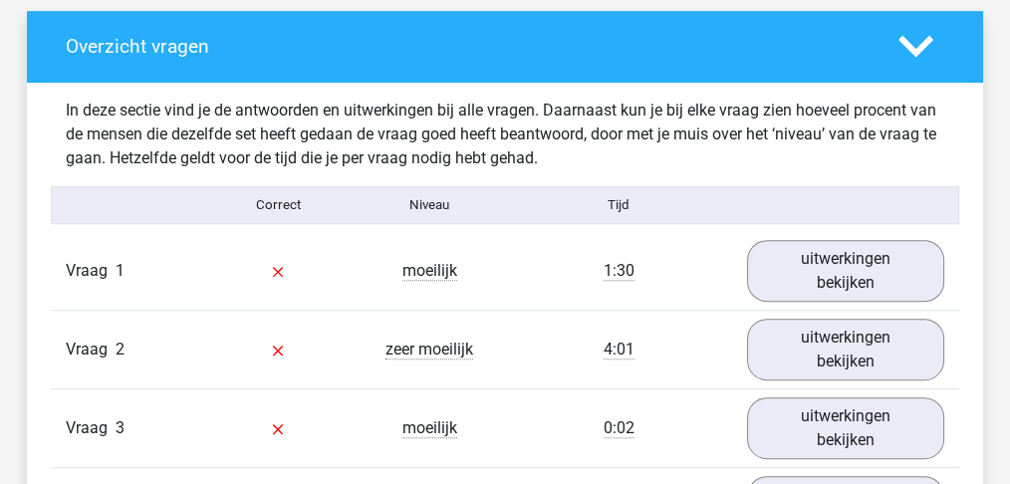
scroll to position [1061, 0]
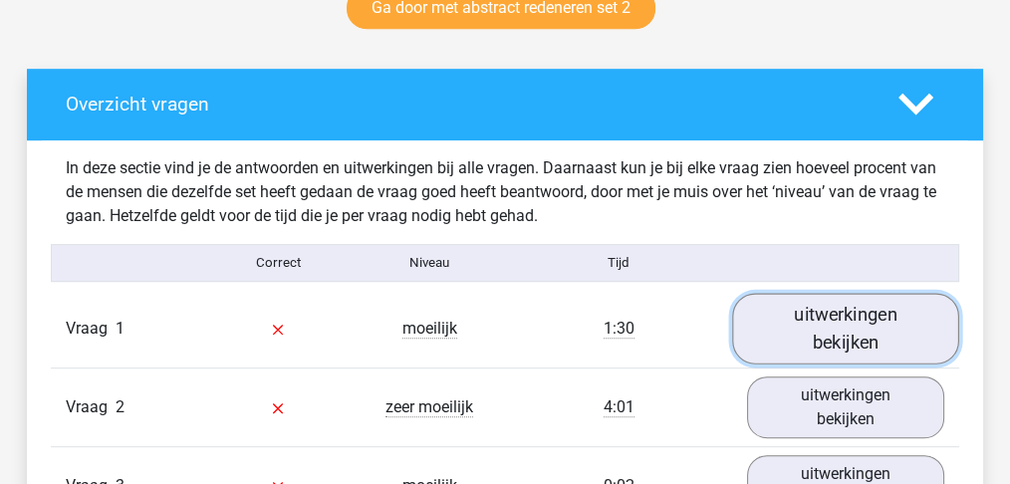
click at [857, 345] on link "uitwerkingen bekijken" at bounding box center [845, 328] width 227 height 71
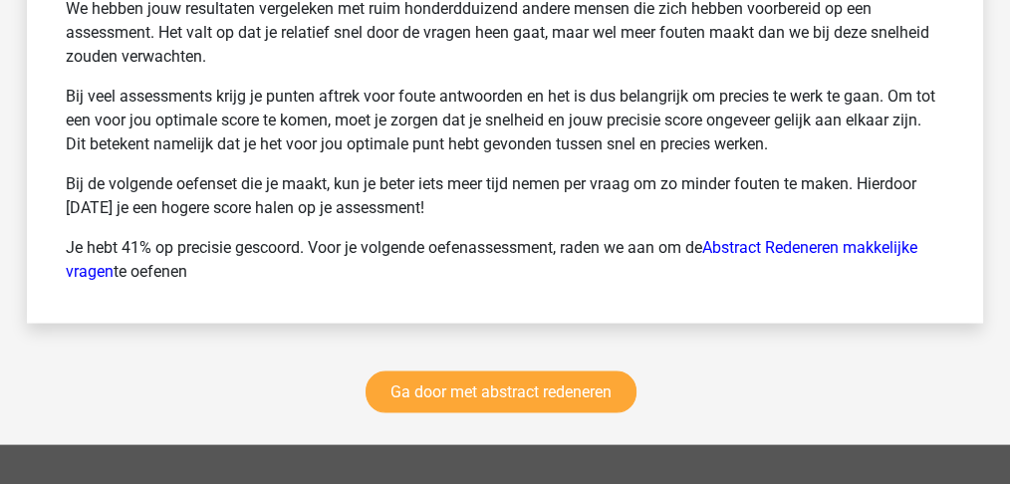
scroll to position [4182, 0]
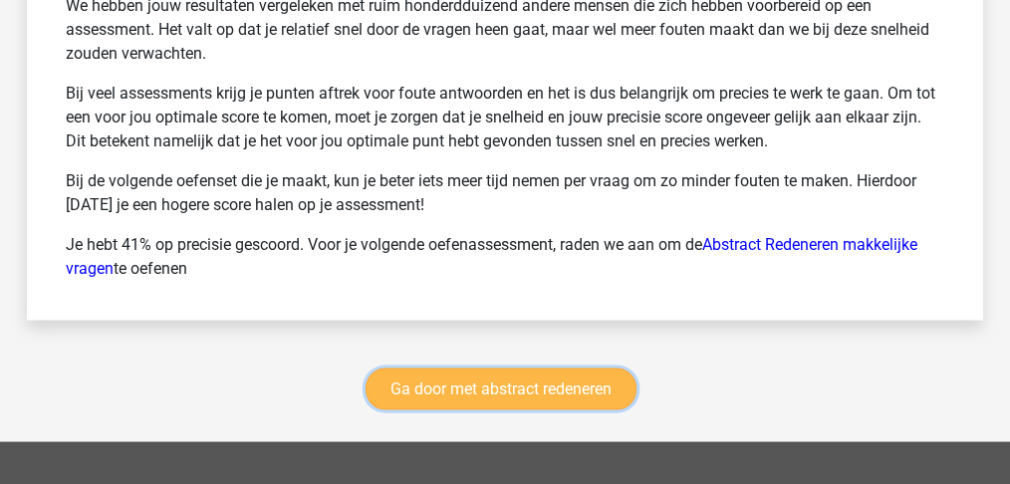
click at [469, 368] on link "Ga door met abstract redeneren" at bounding box center [500, 389] width 271 height 42
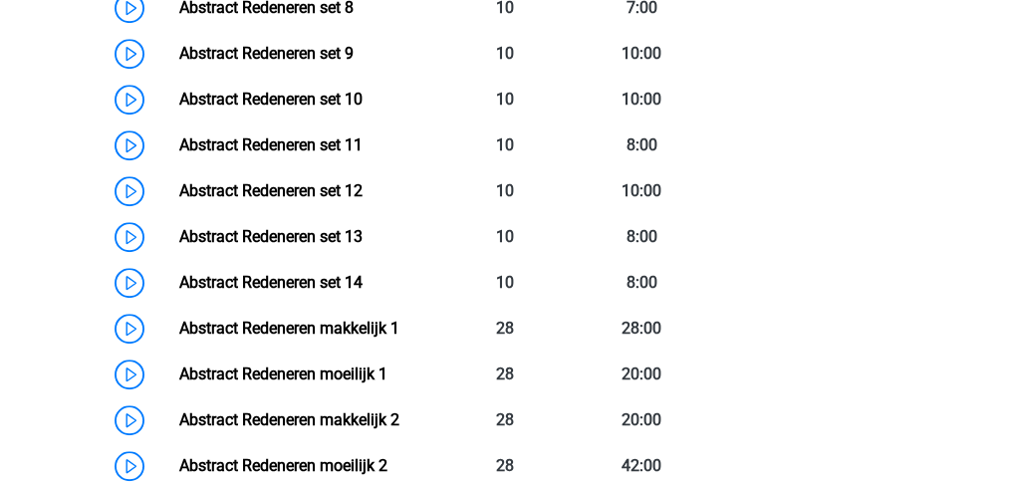
scroll to position [972, 0]
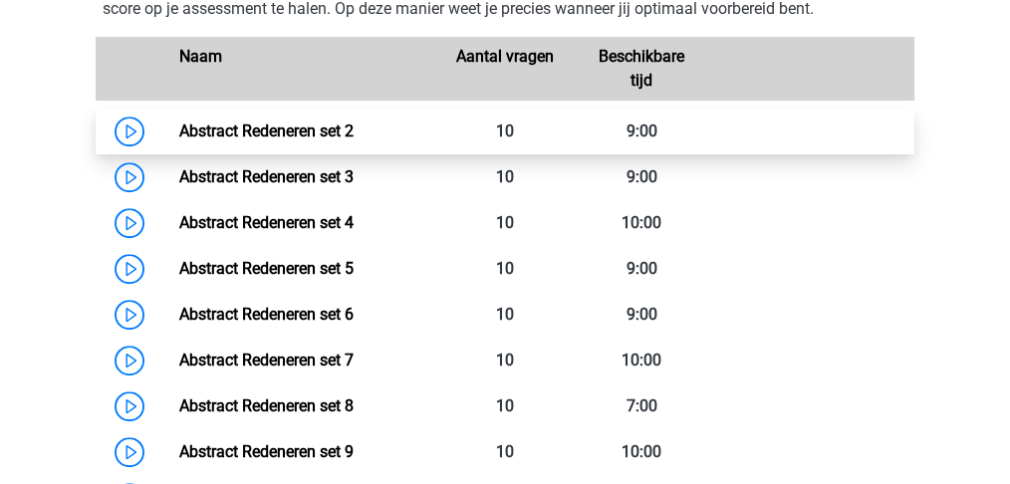
click at [271, 129] on link "Abstract Redeneren set 2" at bounding box center [265, 130] width 174 height 19
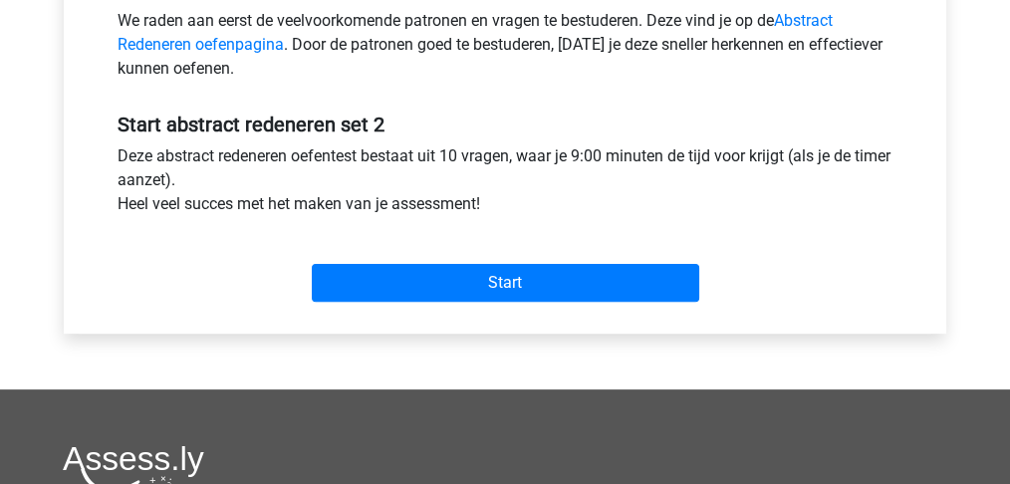
scroll to position [730, 0]
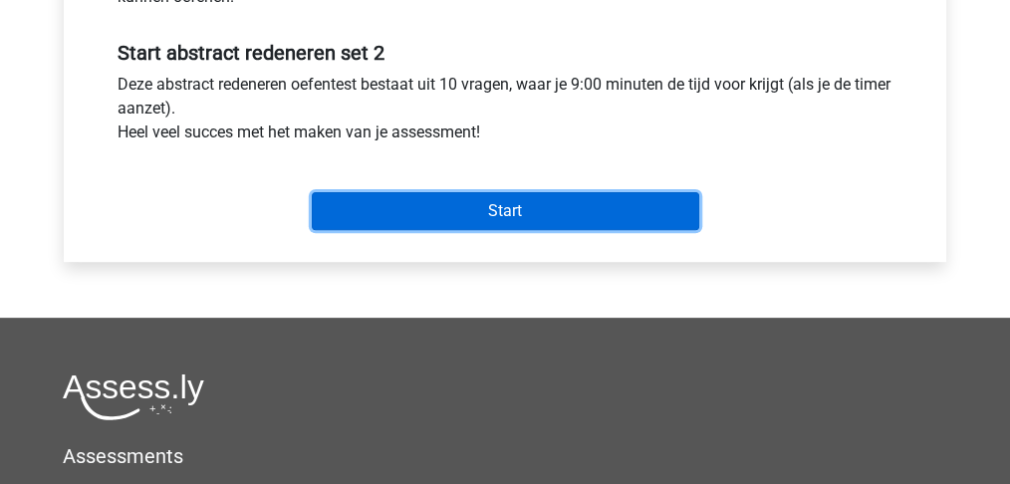
click at [480, 205] on input "Start" at bounding box center [505, 211] width 387 height 38
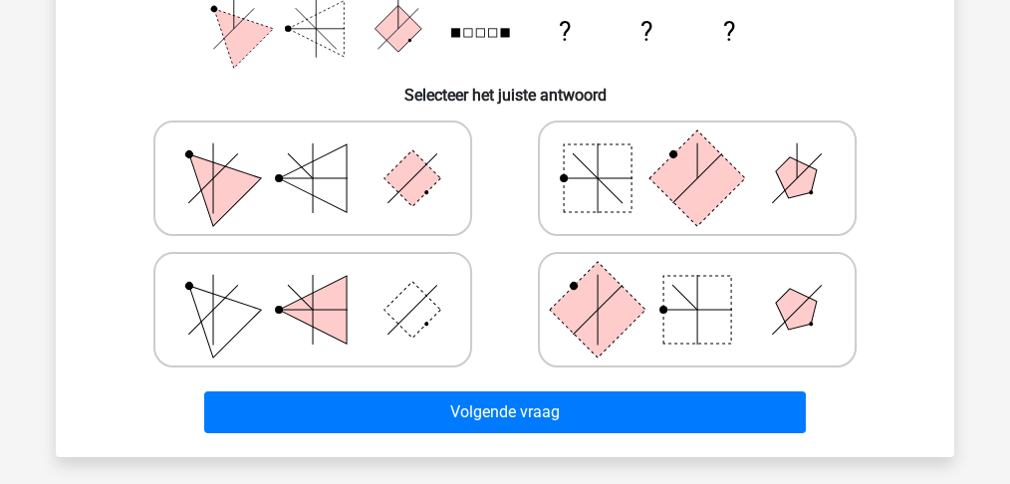
scroll to position [464, 0]
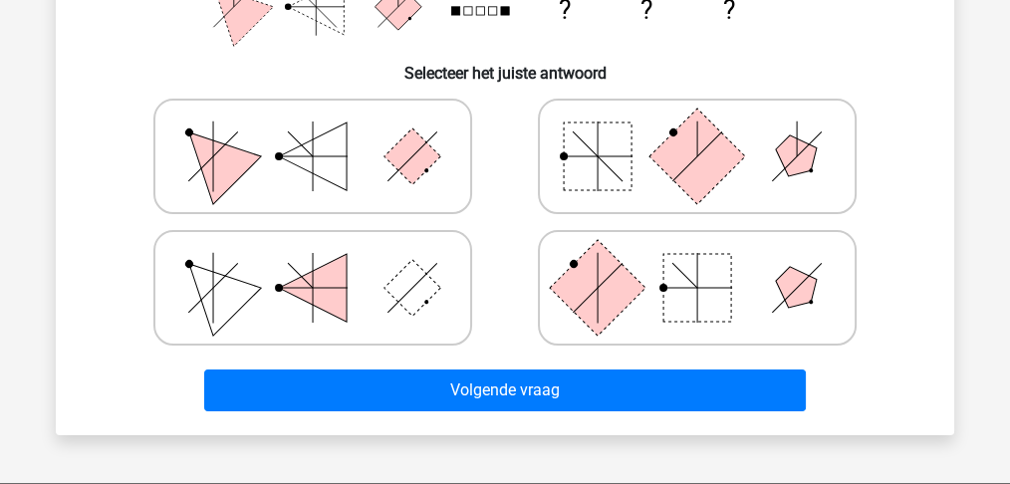
click at [619, 255] on icon at bounding box center [697, 288] width 299 height 100
click at [697, 255] on input "radio" at bounding box center [703, 256] width 13 height 13
radio input "true"
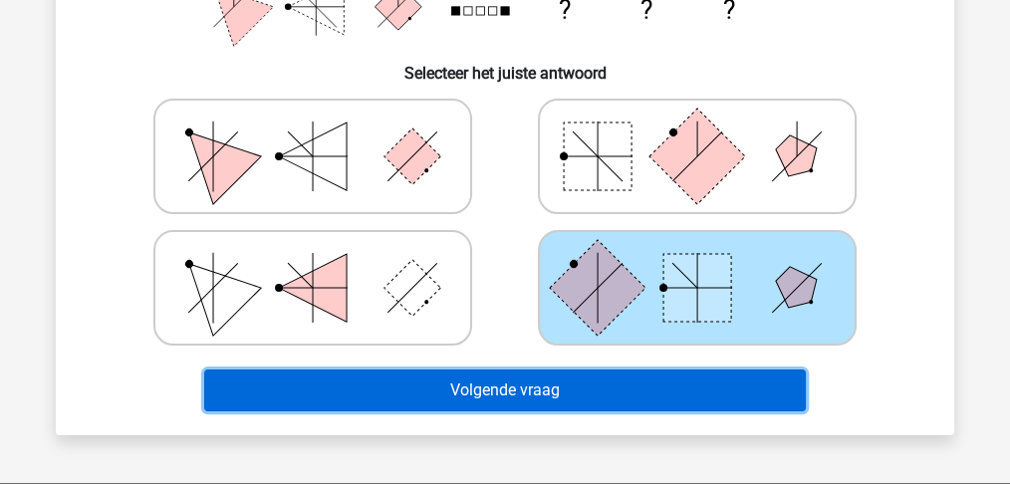
click at [569, 391] on button "Volgende vraag" at bounding box center [505, 390] width 602 height 42
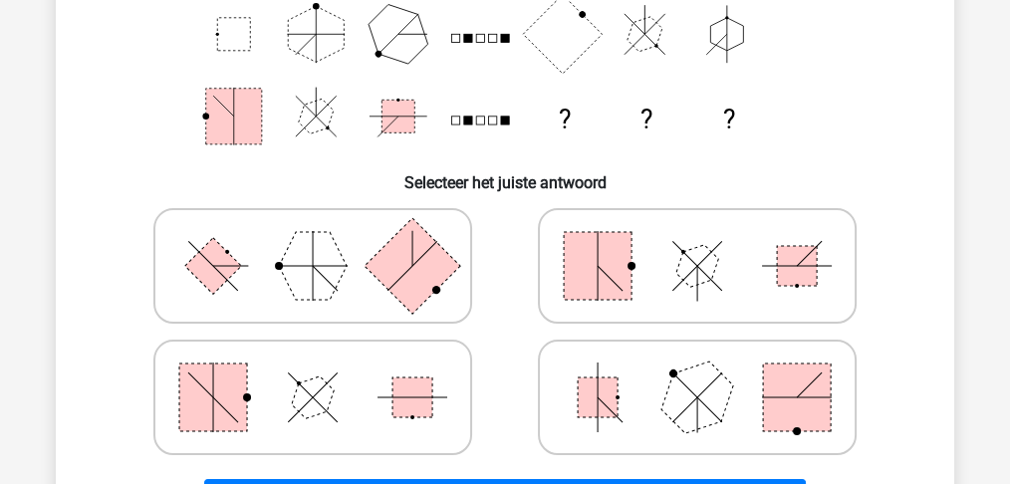
scroll to position [332, 0]
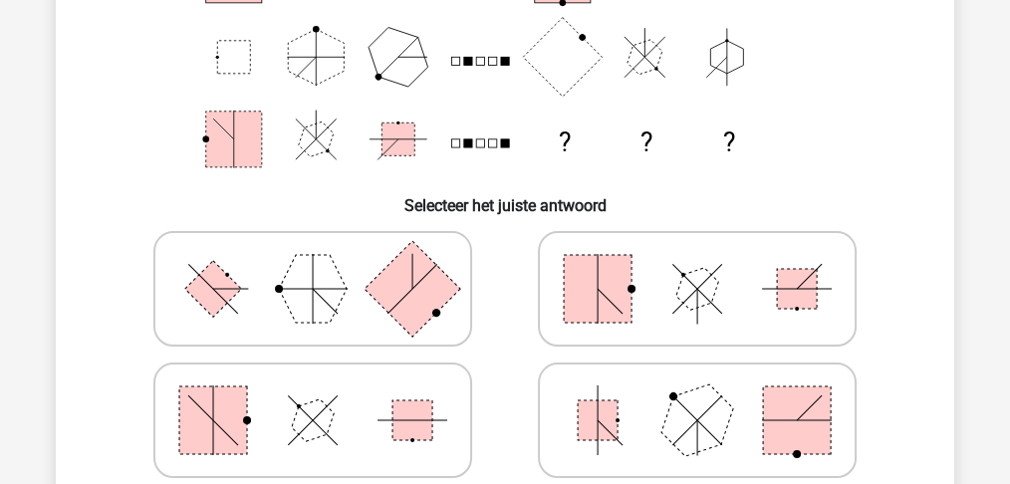
click at [329, 314] on polygon at bounding box center [313, 289] width 68 height 68
click at [326, 264] on input "radio" at bounding box center [319, 257] width 13 height 13
radio input "true"
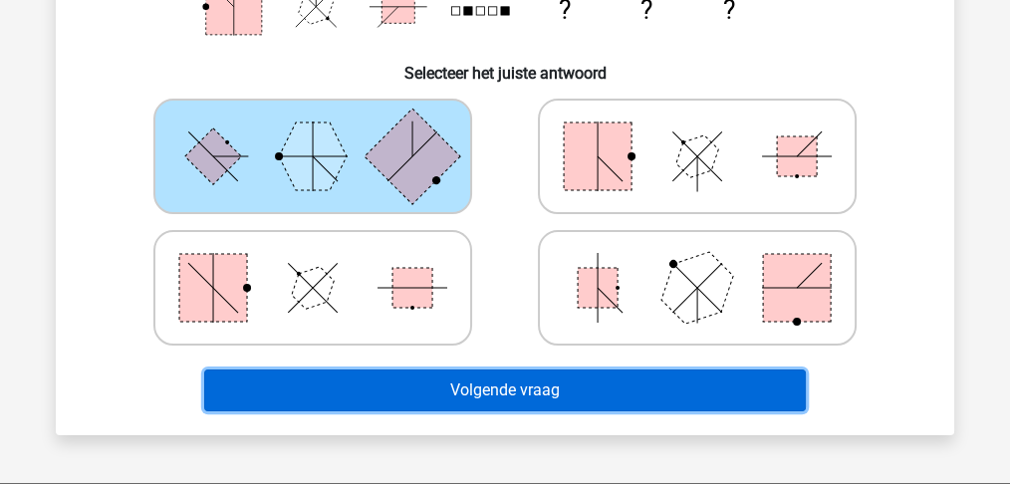
click at [552, 398] on button "Volgende vraag" at bounding box center [505, 390] width 602 height 42
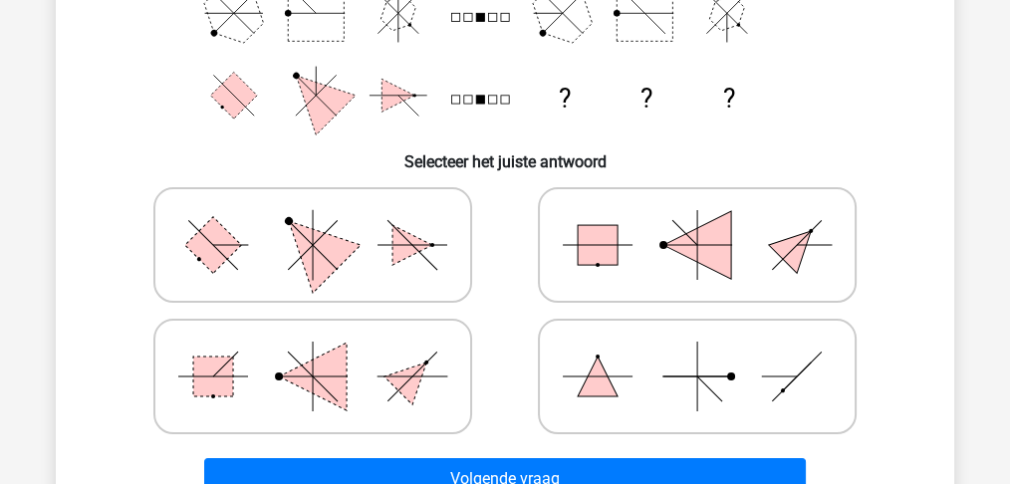
scroll to position [398, 0]
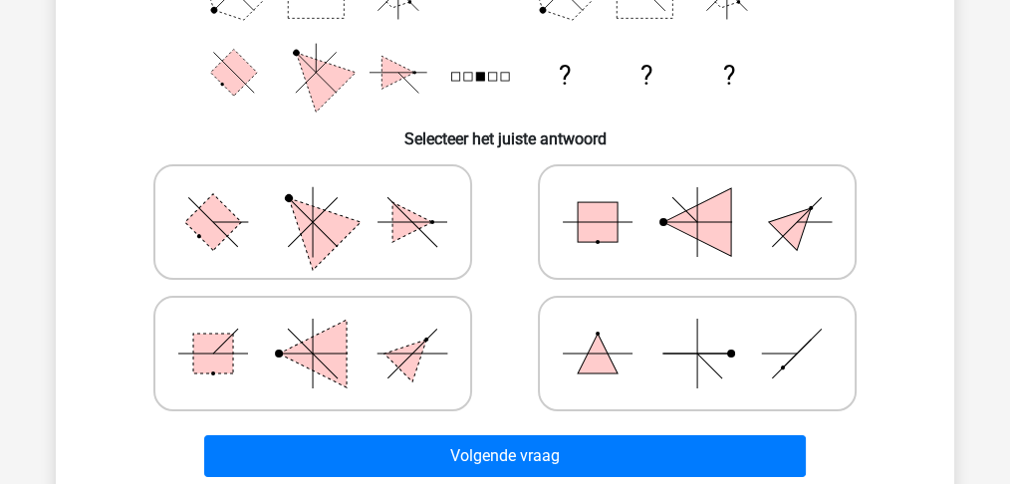
click at [284, 222] on icon at bounding box center [312, 222] width 299 height 100
click at [313, 197] on input "radio" at bounding box center [319, 190] width 13 height 13
radio input "true"
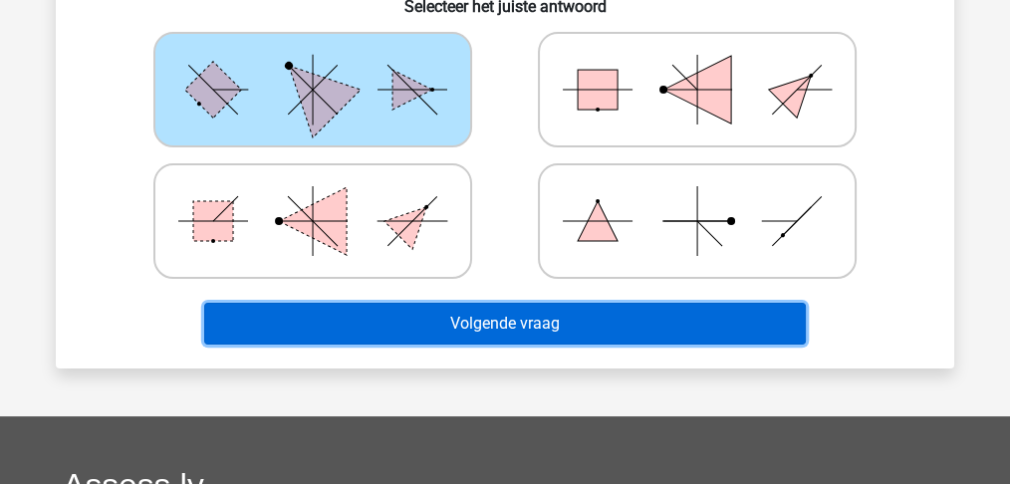
click at [417, 332] on button "Volgende vraag" at bounding box center [505, 324] width 602 height 42
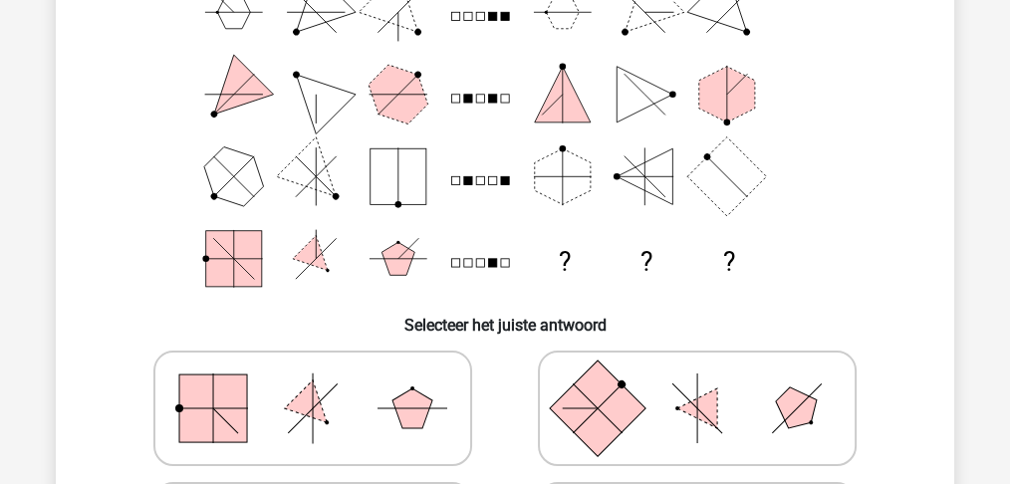
scroll to position [199, 0]
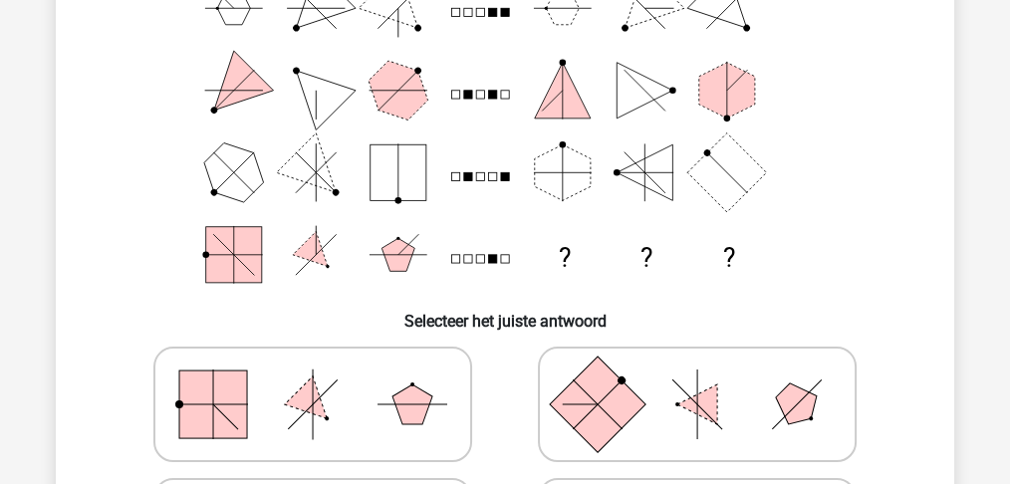
scroll to position [210, 0]
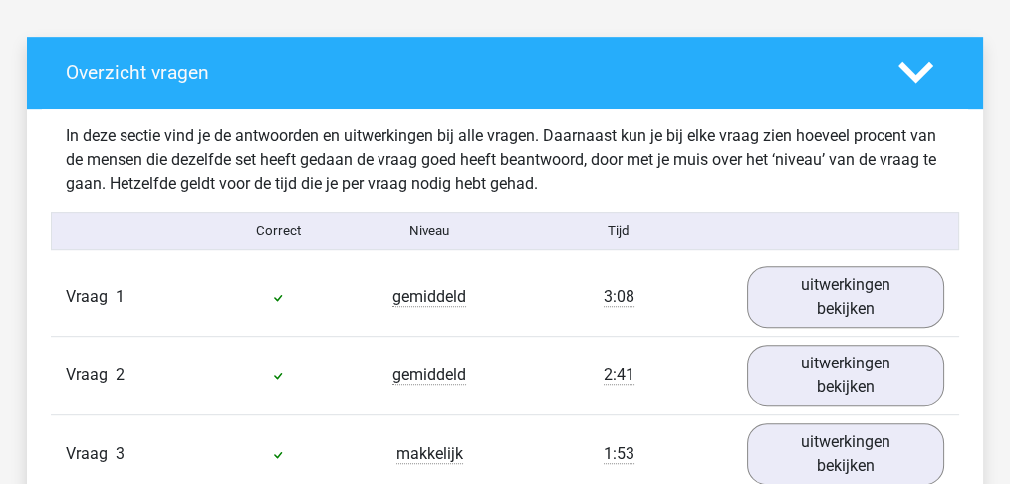
scroll to position [1261, 0]
